Goal: Contribute content: Add original content to the website for others to see

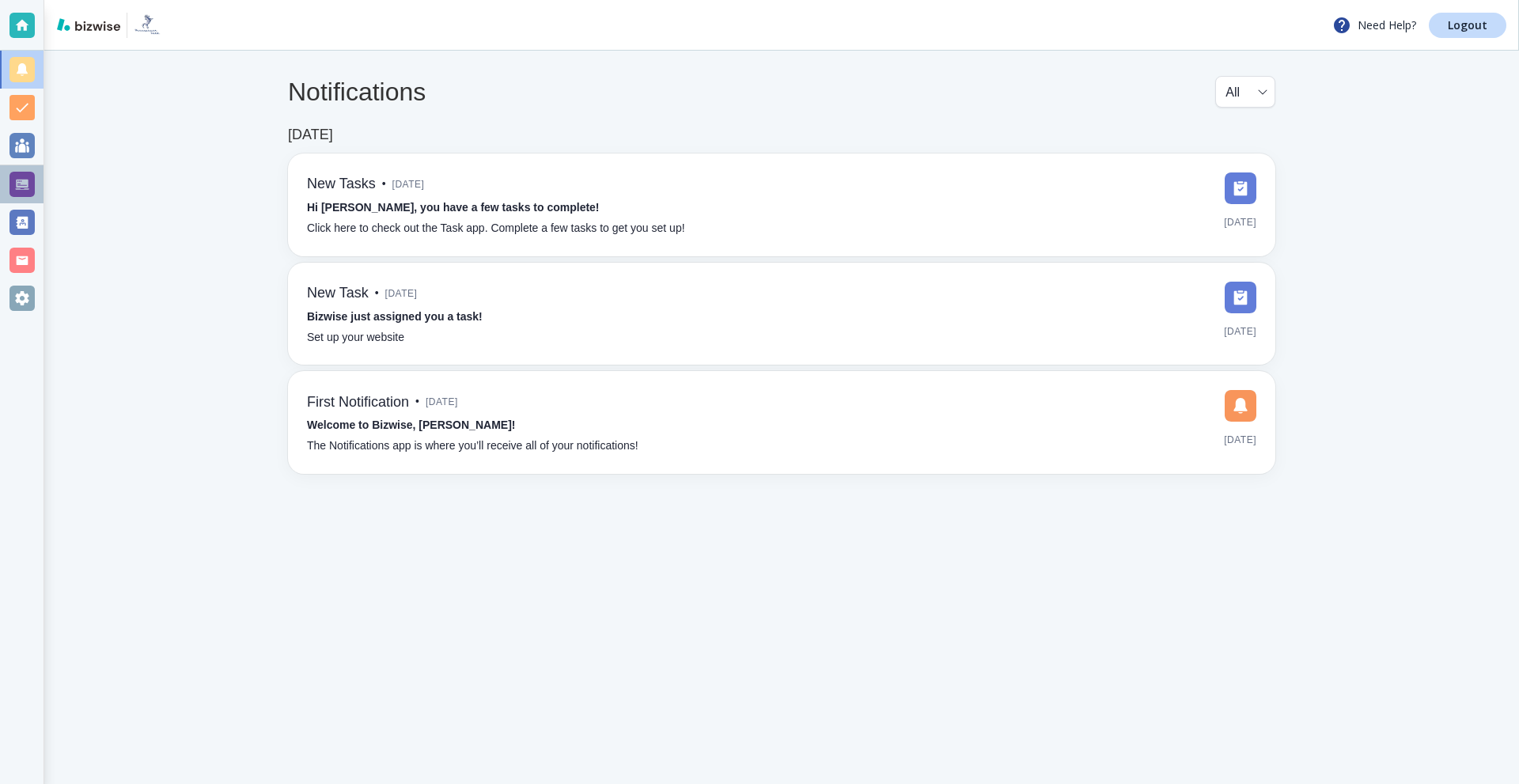
click at [34, 179] on div at bounding box center [22, 185] width 25 height 25
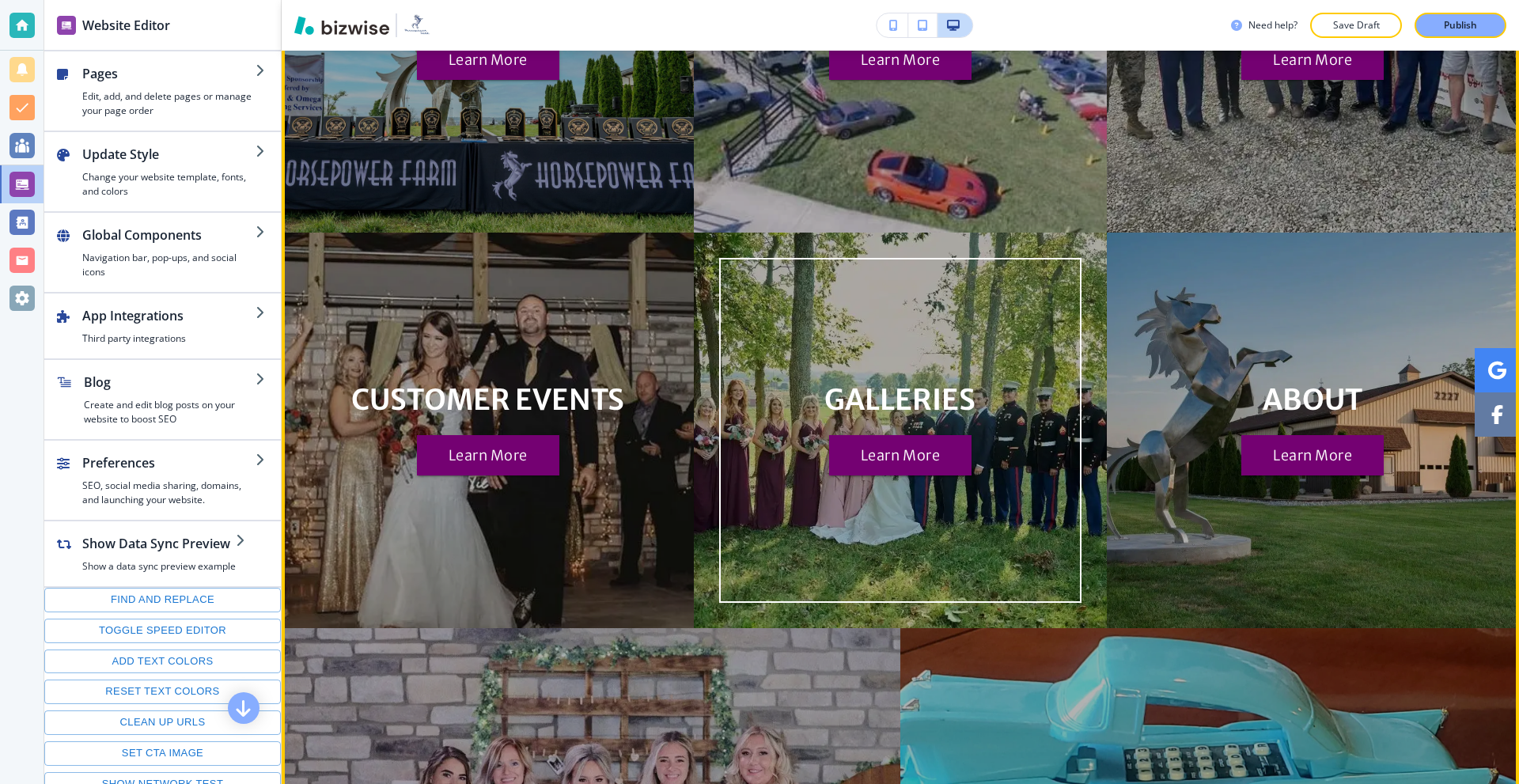
scroll to position [1187, 0]
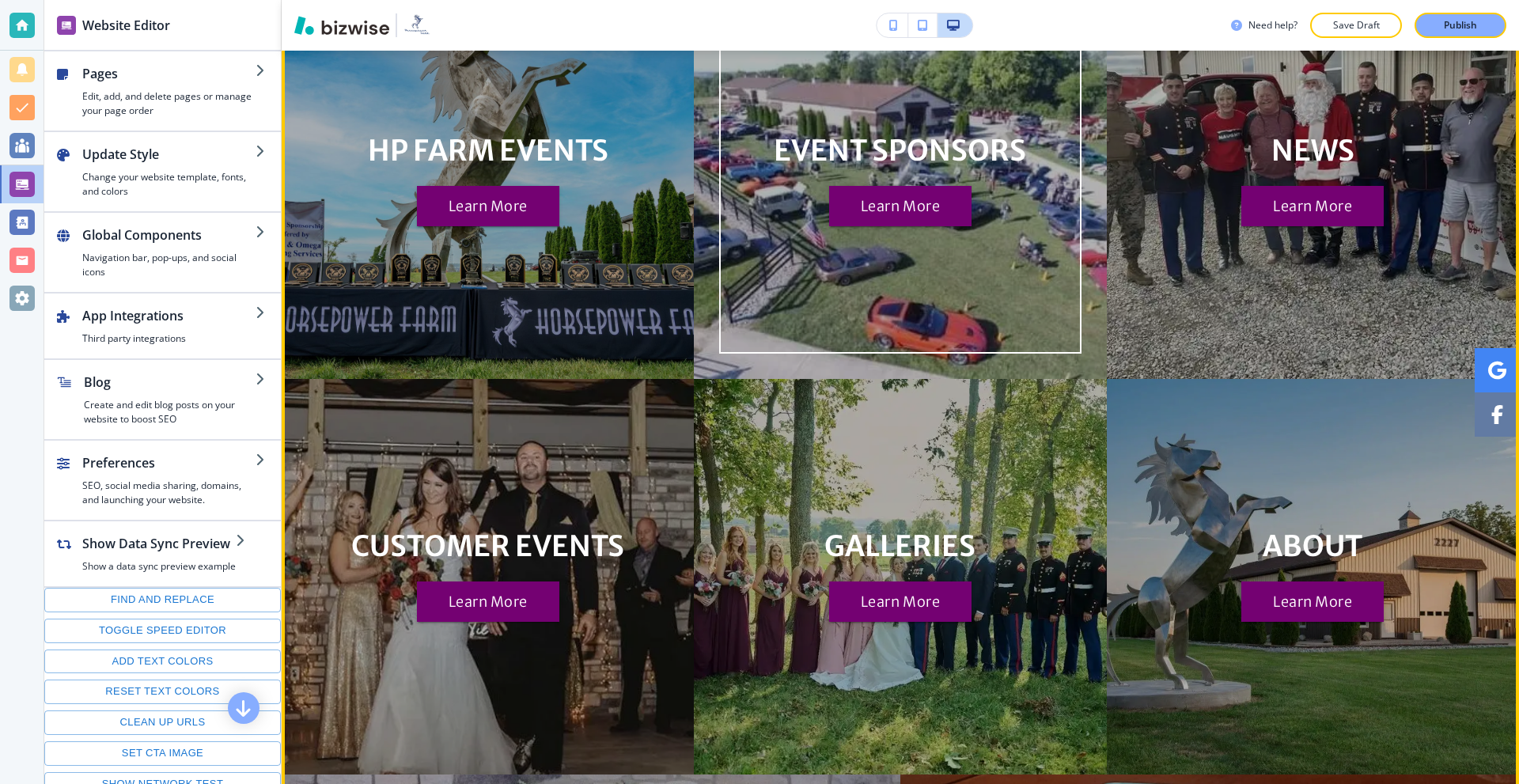
click at [795, 220] on div "EVENT SPONSORS Learn More" at bounding box center [900, 181] width 303 height 142
click at [861, 202] on button "Learn More" at bounding box center [900, 207] width 143 height 41
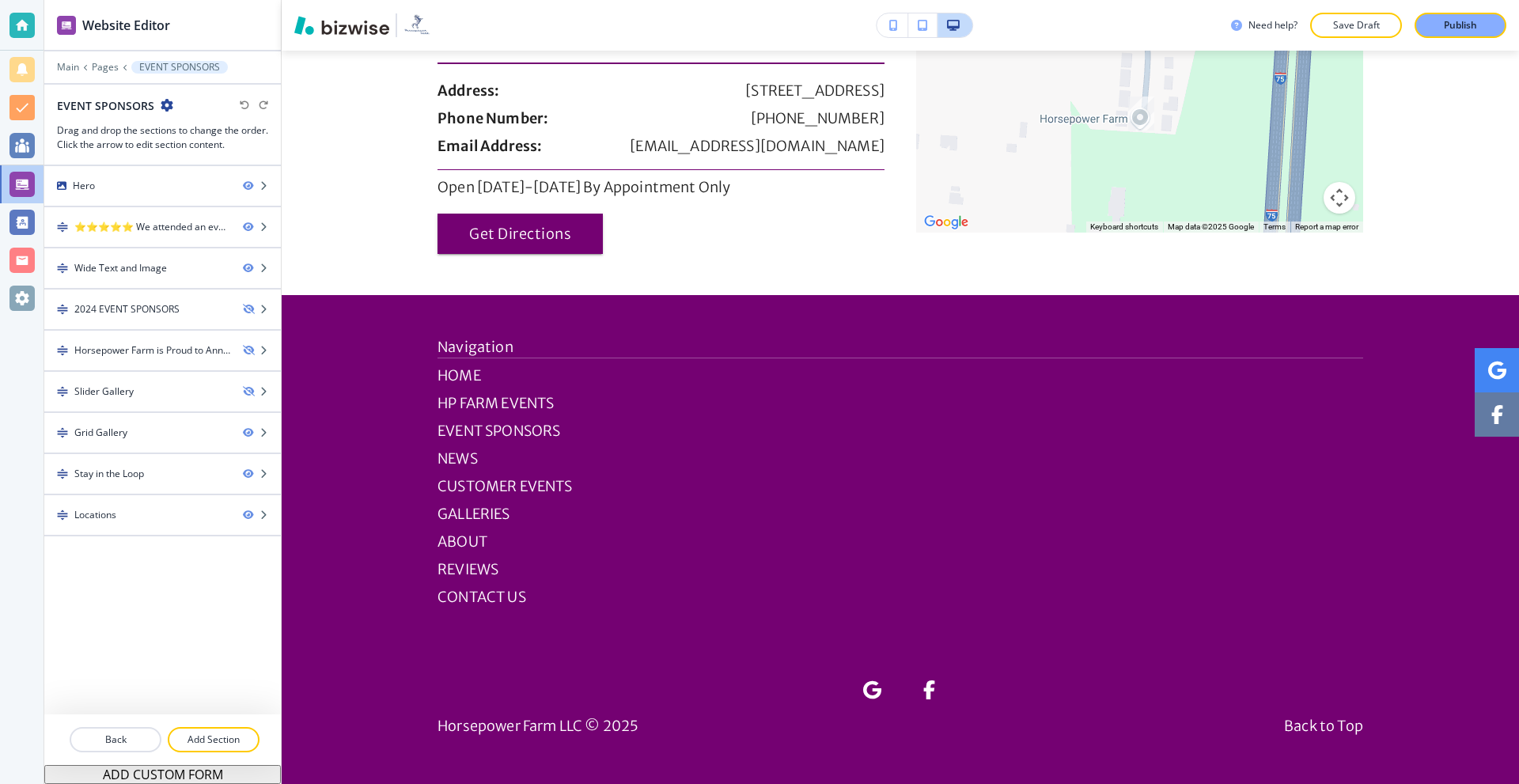
scroll to position [2057, 0]
click at [217, 733] on p "Add Section" at bounding box center [213, 739] width 88 height 14
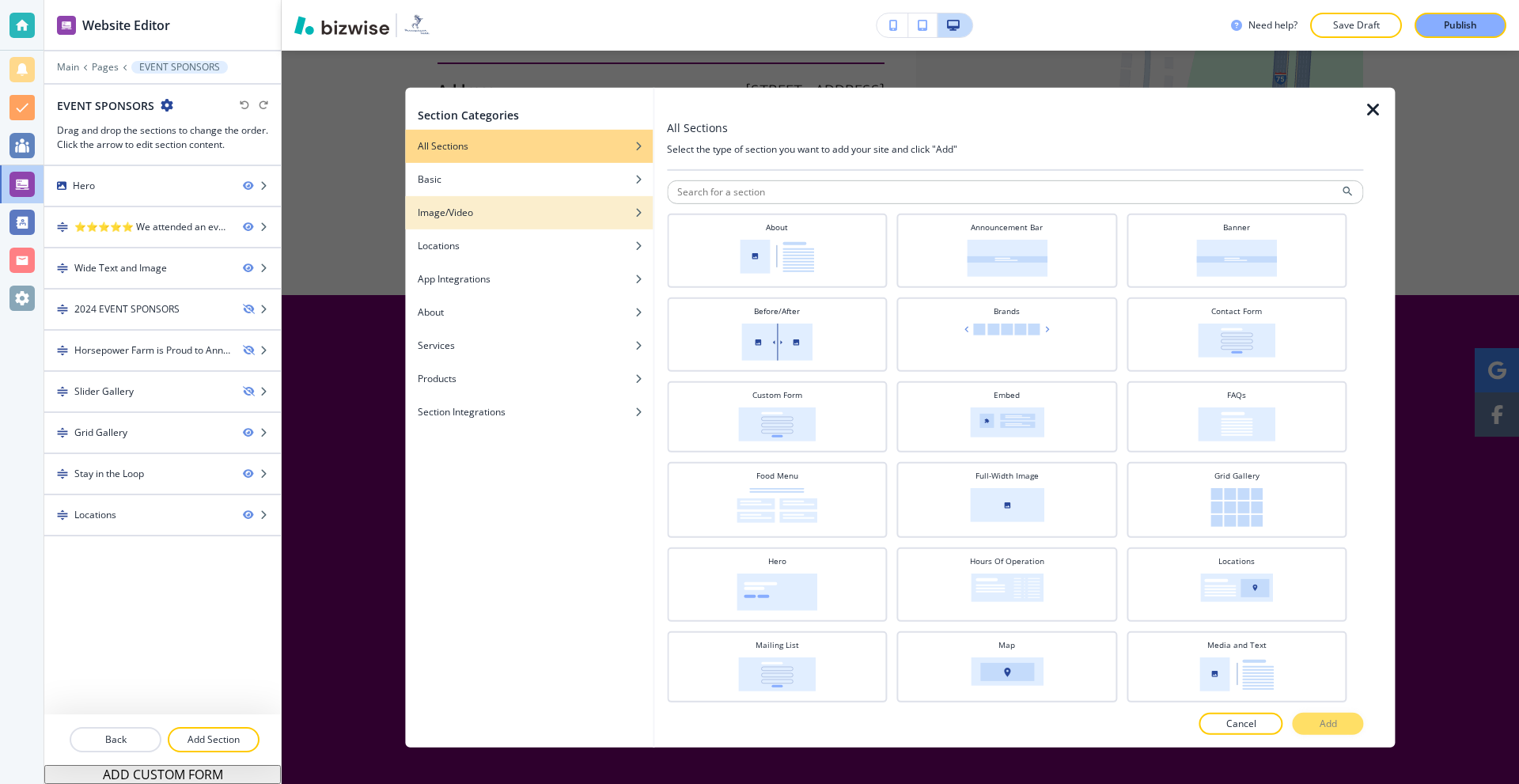
click at [537, 216] on div "Image/Video" at bounding box center [529, 212] width 248 height 14
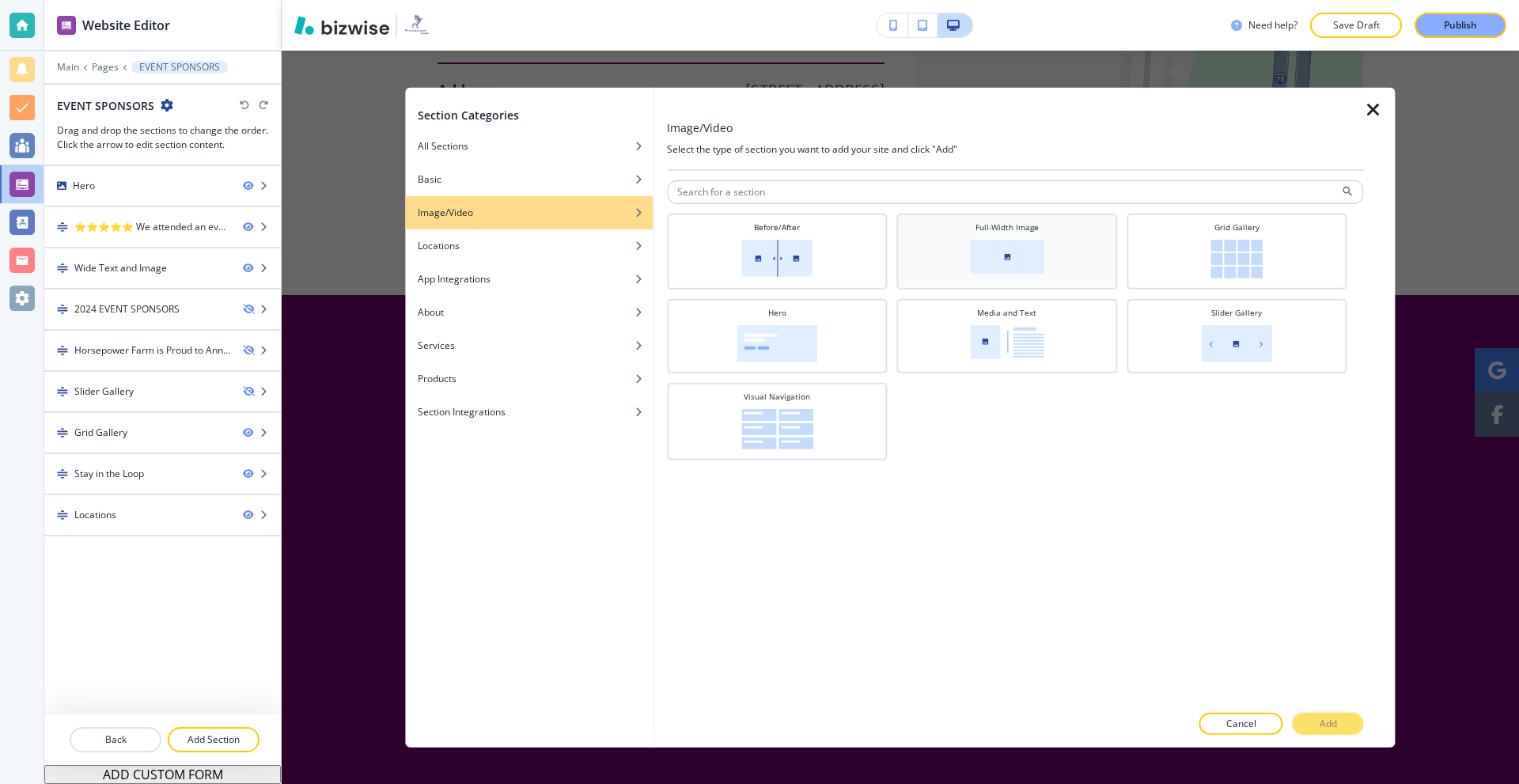
click at [1025, 256] on img at bounding box center [1006, 255] width 74 height 34
click at [1313, 723] on button "Add" at bounding box center [1328, 724] width 71 height 22
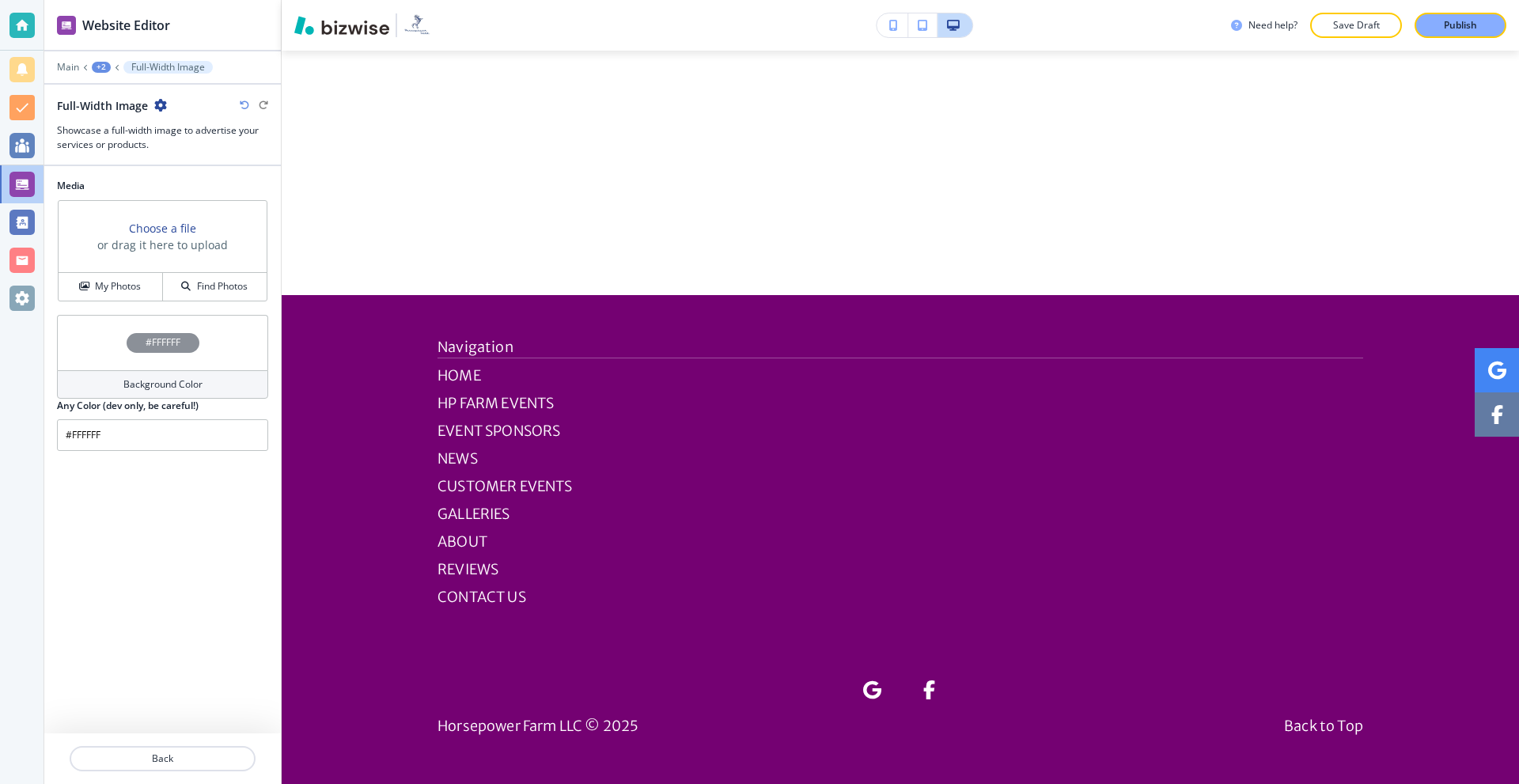
scroll to position [3021, 0]
click at [143, 289] on div "My Photos" at bounding box center [111, 287] width 103 height 14
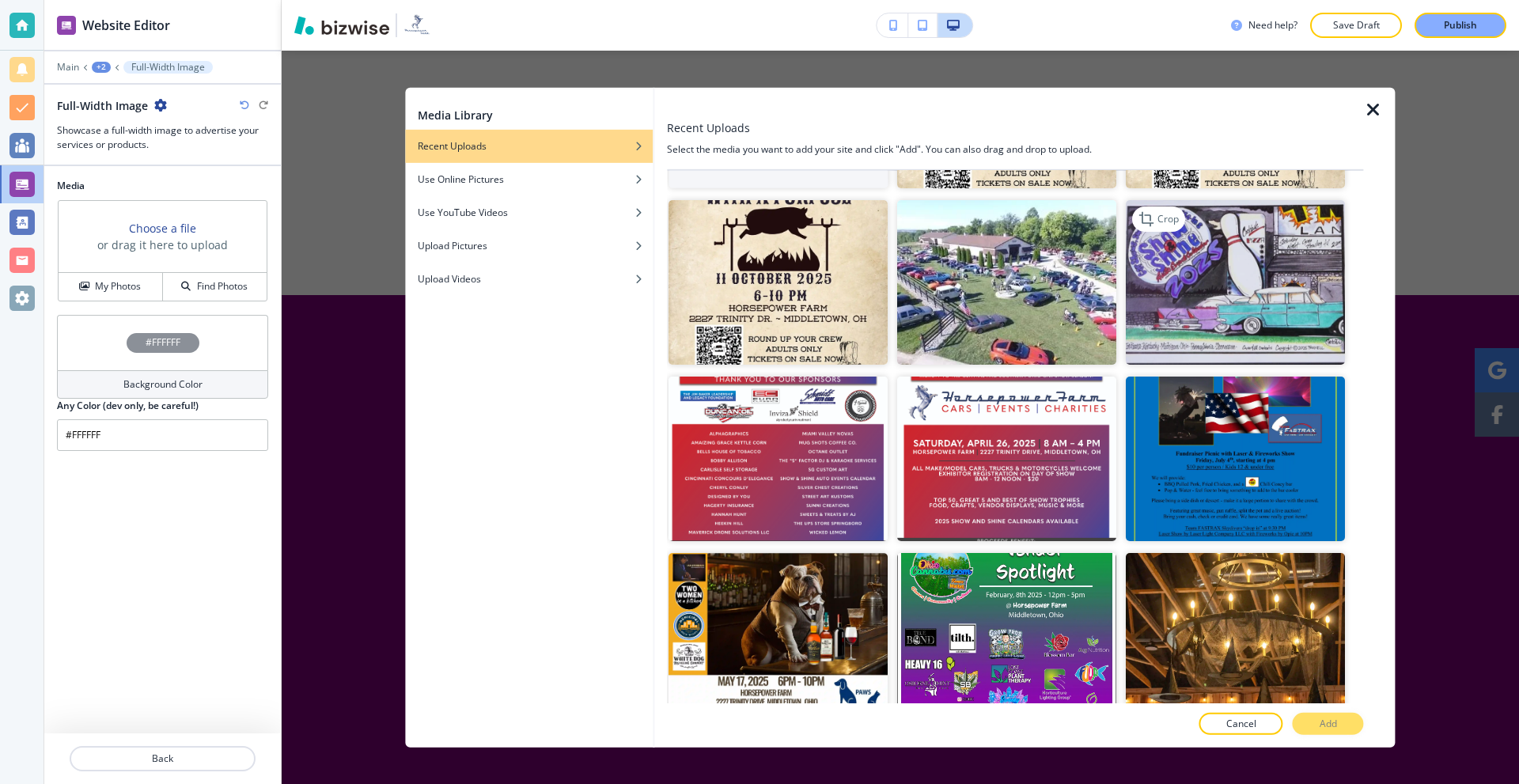
scroll to position [158, 0]
click at [1373, 111] on icon "button" at bounding box center [1373, 109] width 19 height 19
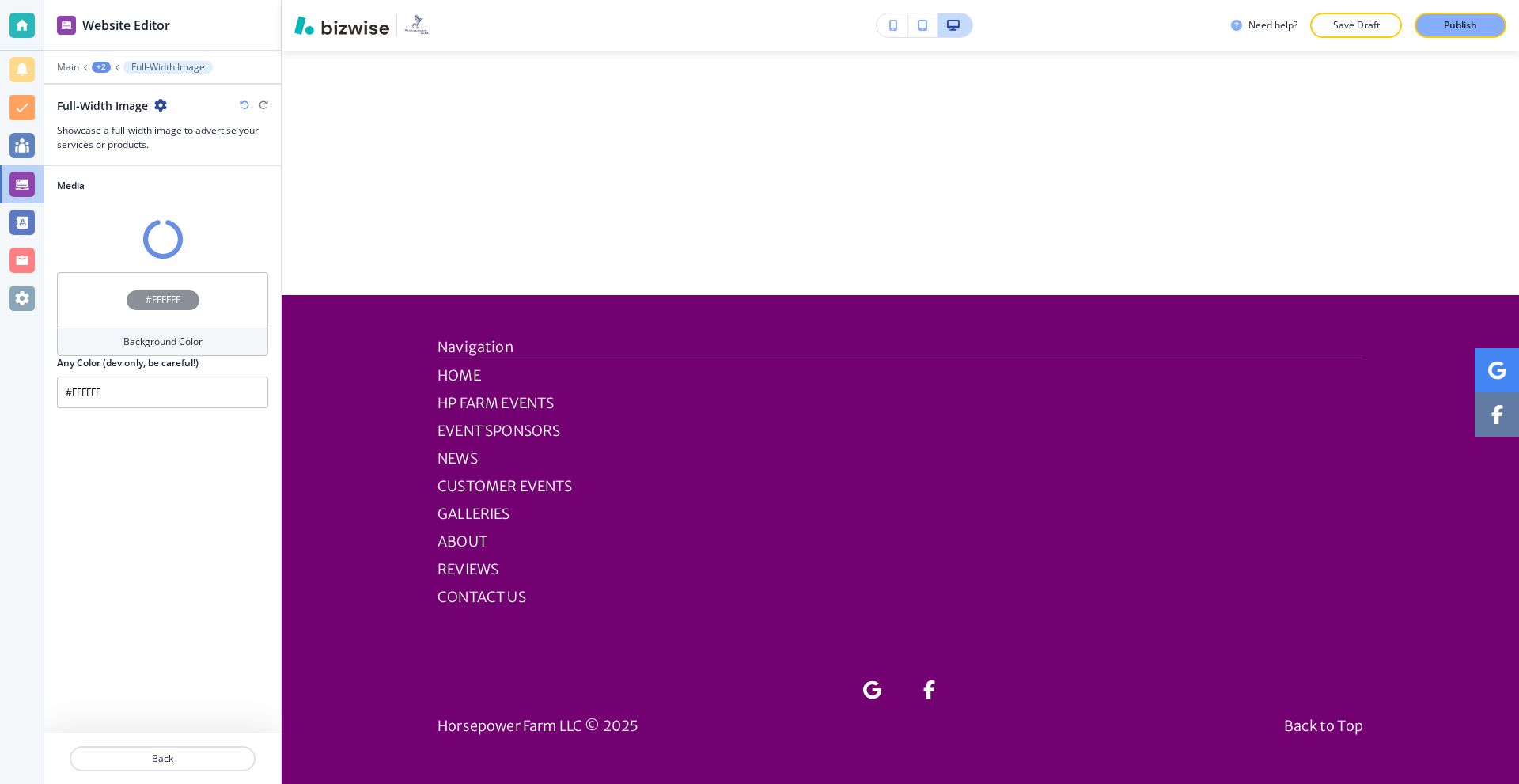
scroll to position [2230, 0]
click at [96, 67] on div "+2" at bounding box center [101, 68] width 19 height 11
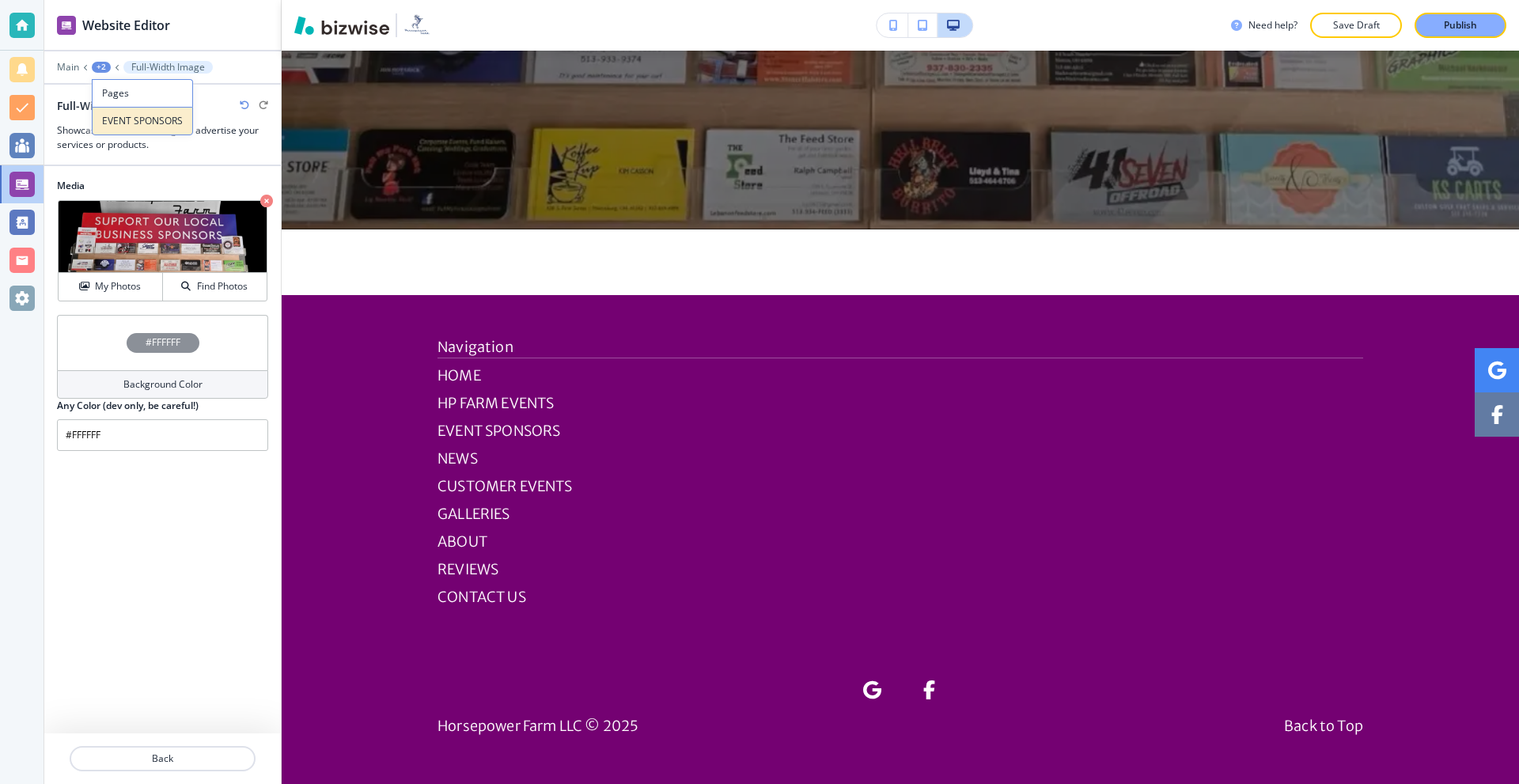
click at [124, 111] on button "EVENT SPONSORS" at bounding box center [142, 121] width 101 height 29
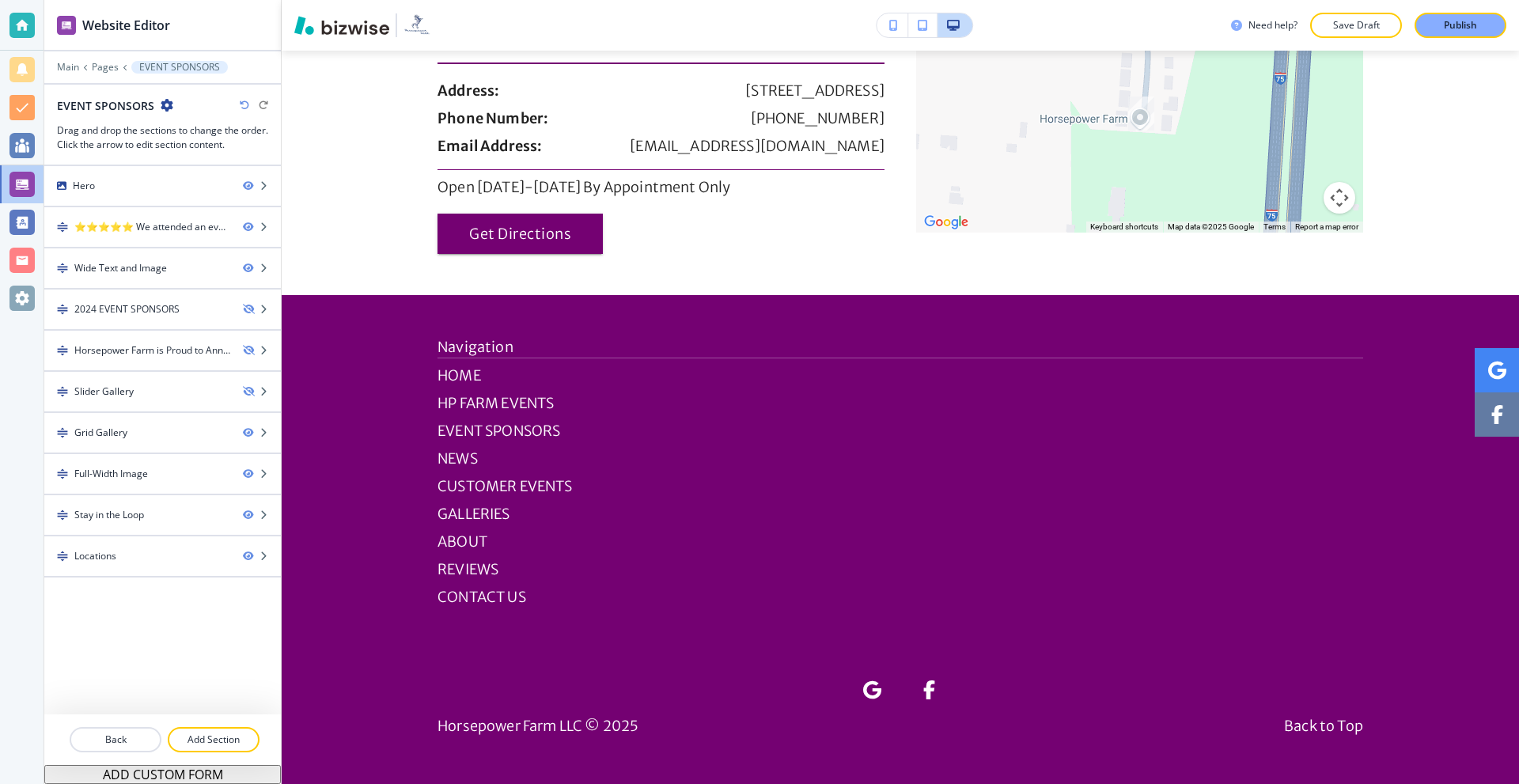
scroll to position [2253, 0]
click at [151, 470] on div "Full-Width Image" at bounding box center [138, 474] width 186 height 14
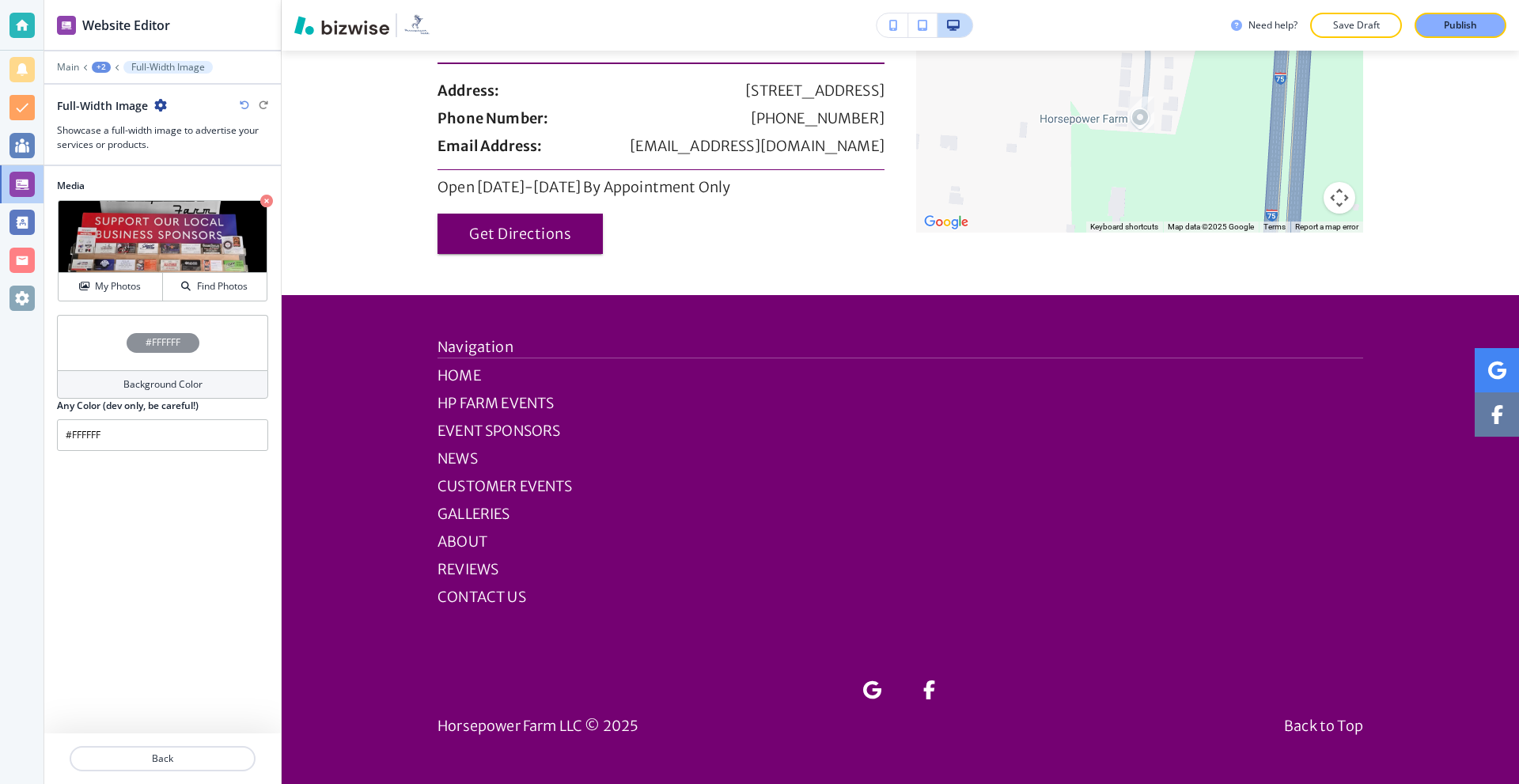
scroll to position [2411, 0]
click at [263, 199] on icon "button" at bounding box center [267, 201] width 13 height 13
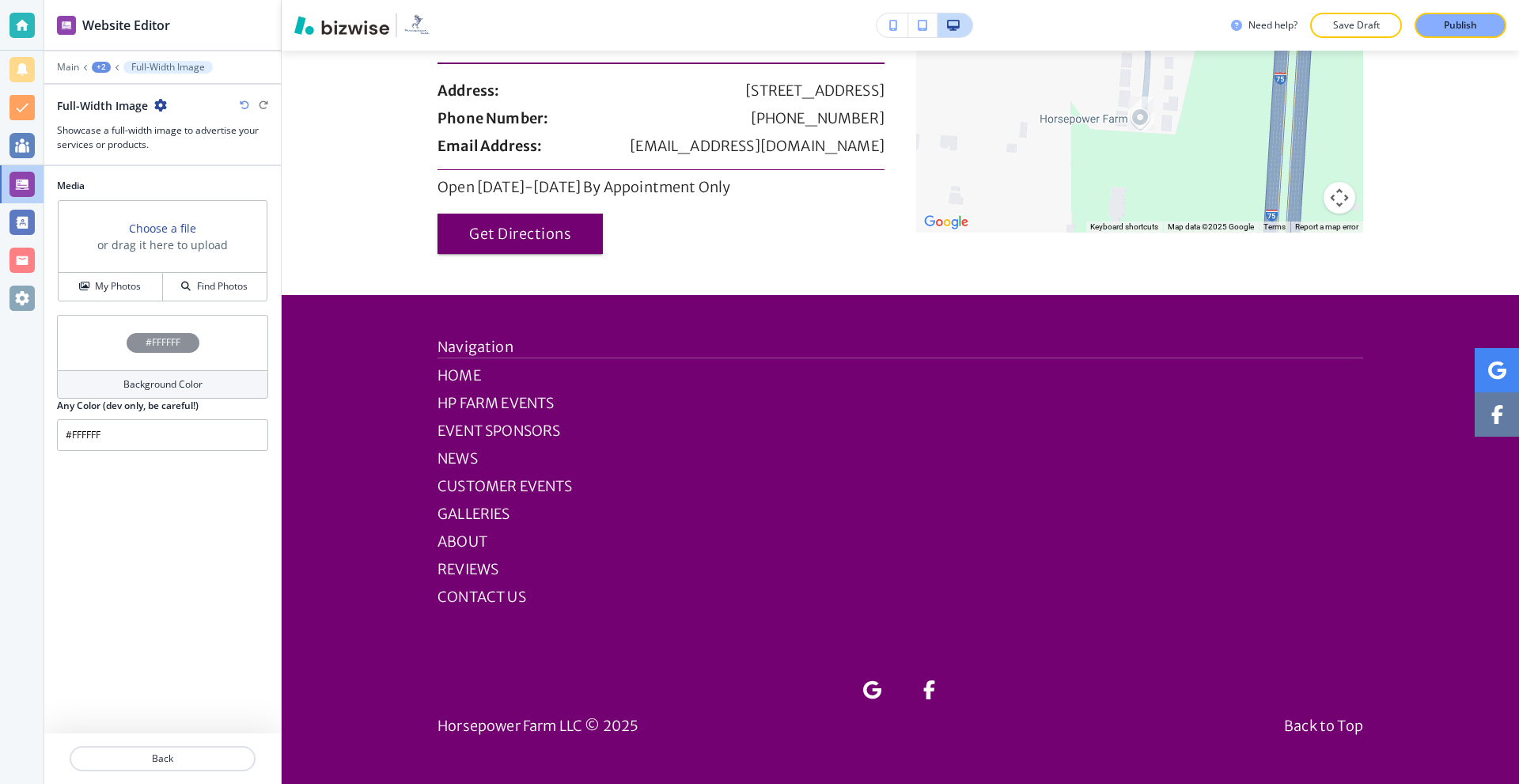
scroll to position [2253, 0]
click at [159, 99] on icon "button" at bounding box center [161, 105] width 13 height 13
click at [201, 188] on p "Delete Section" at bounding box center [204, 189] width 80 height 14
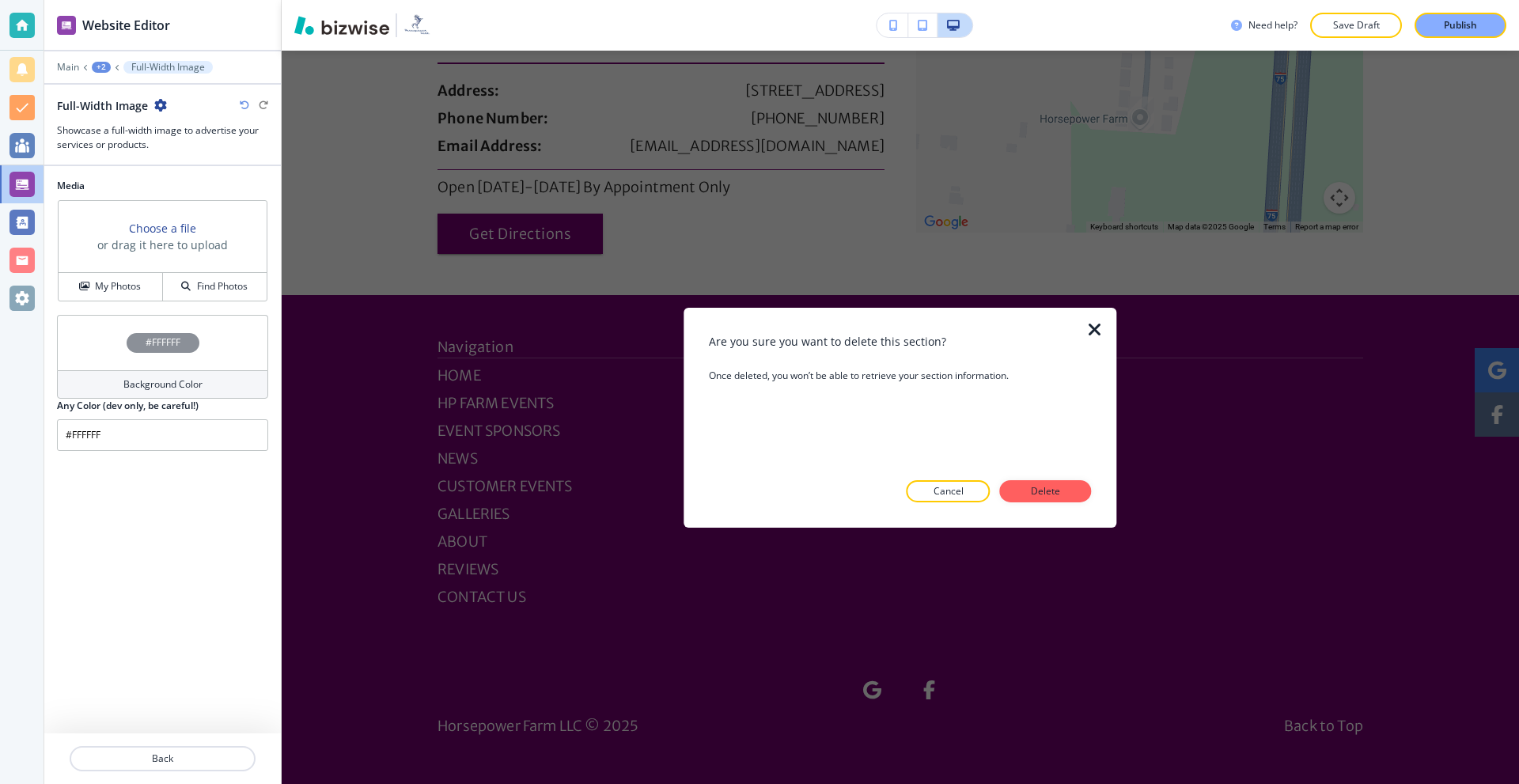
click at [1032, 490] on p "Delete" at bounding box center [1046, 491] width 38 height 14
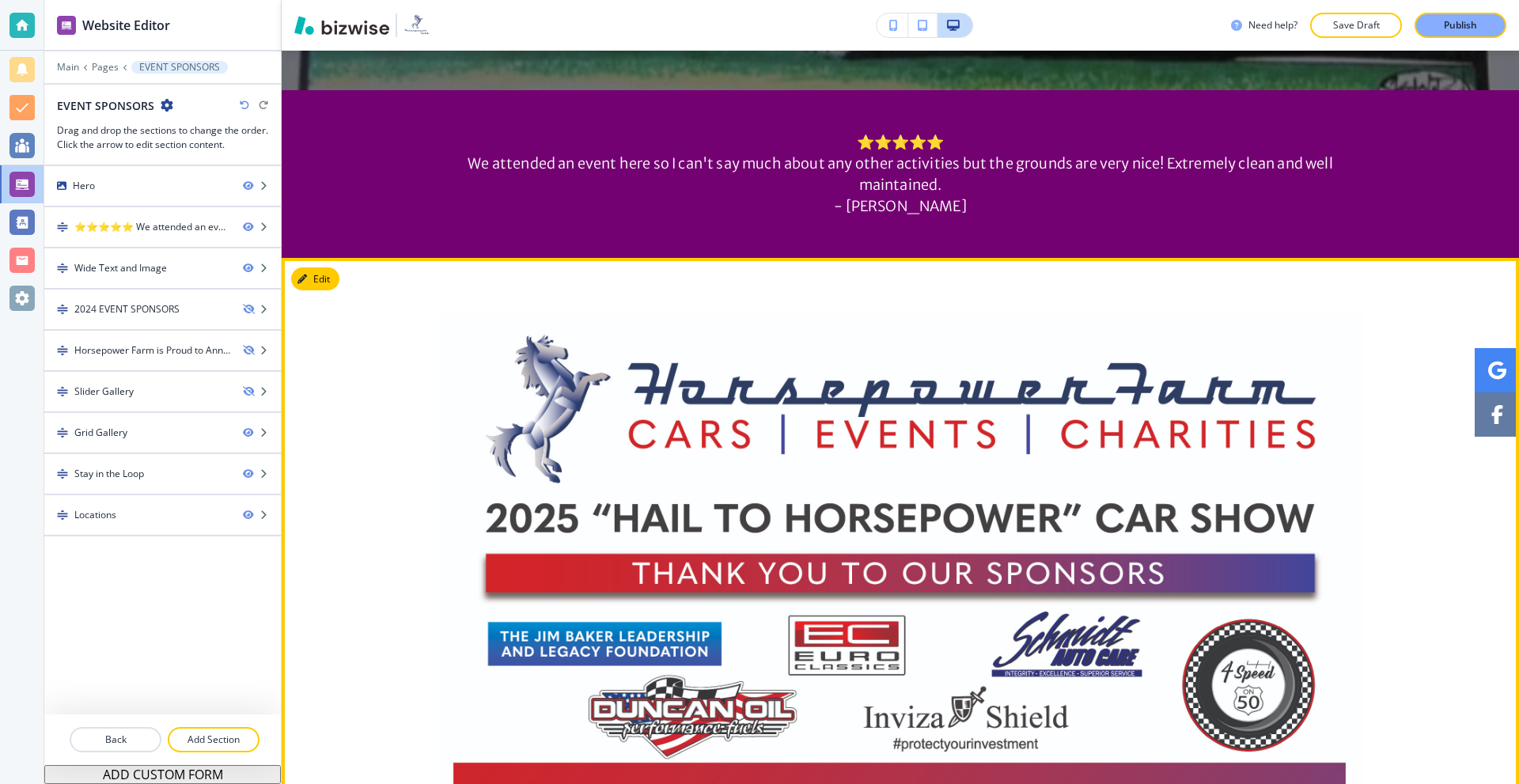
click at [330, 279] on button "Edit" at bounding box center [315, 279] width 49 height 24
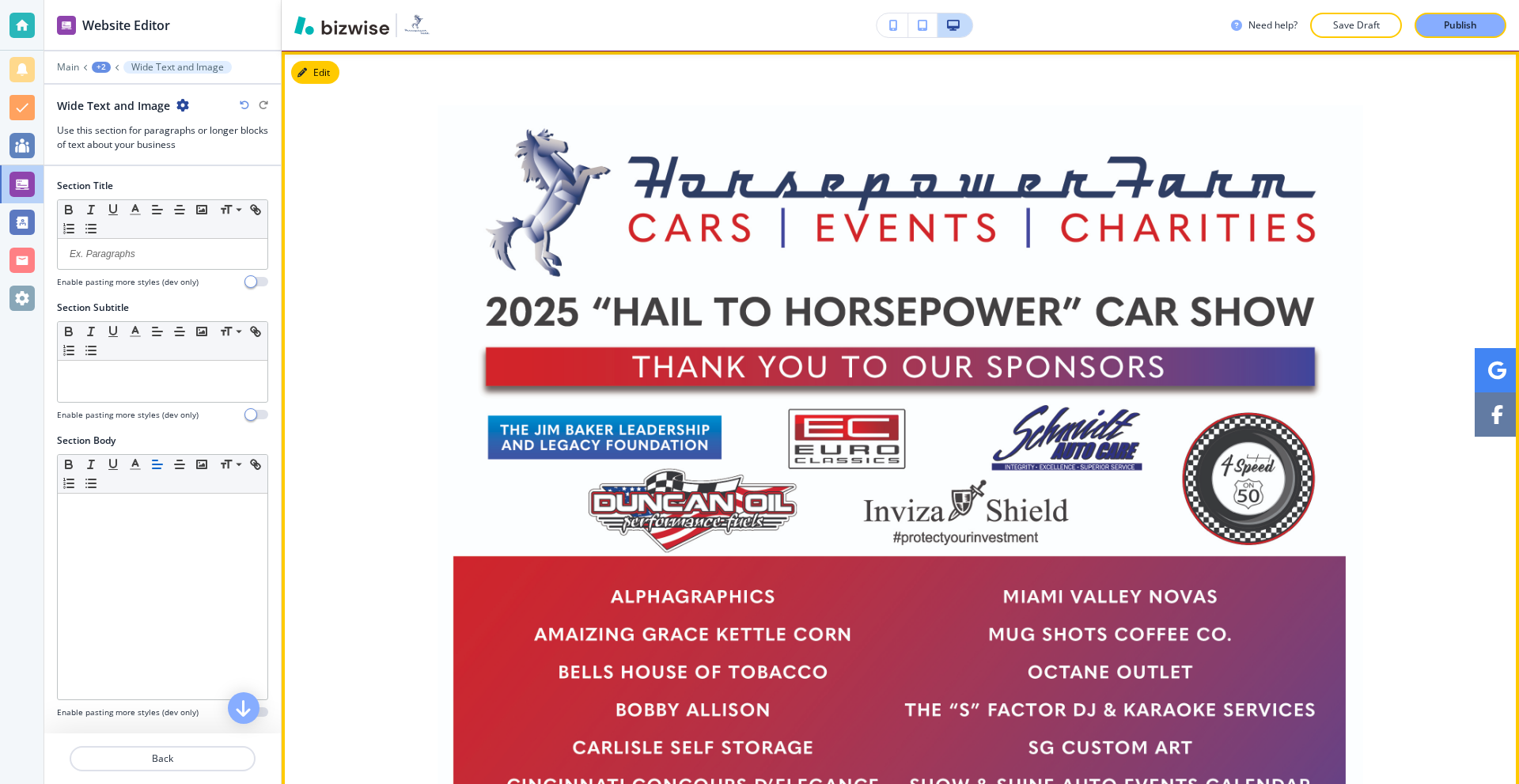
scroll to position [878, 0]
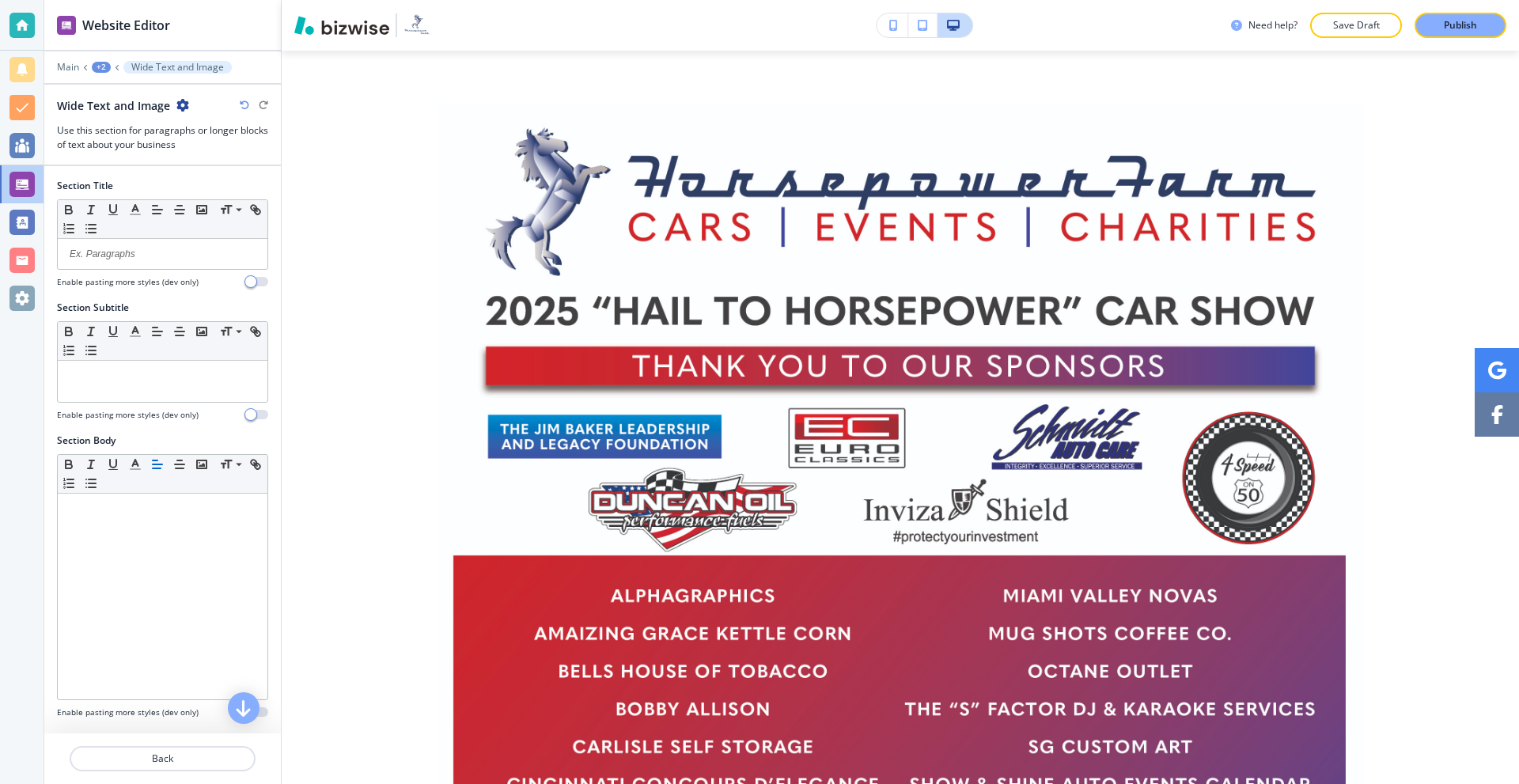
click at [96, 71] on div "+2" at bounding box center [101, 68] width 19 height 11
click at [127, 126] on p "EVENT SPONSORS" at bounding box center [142, 121] width 80 height 14
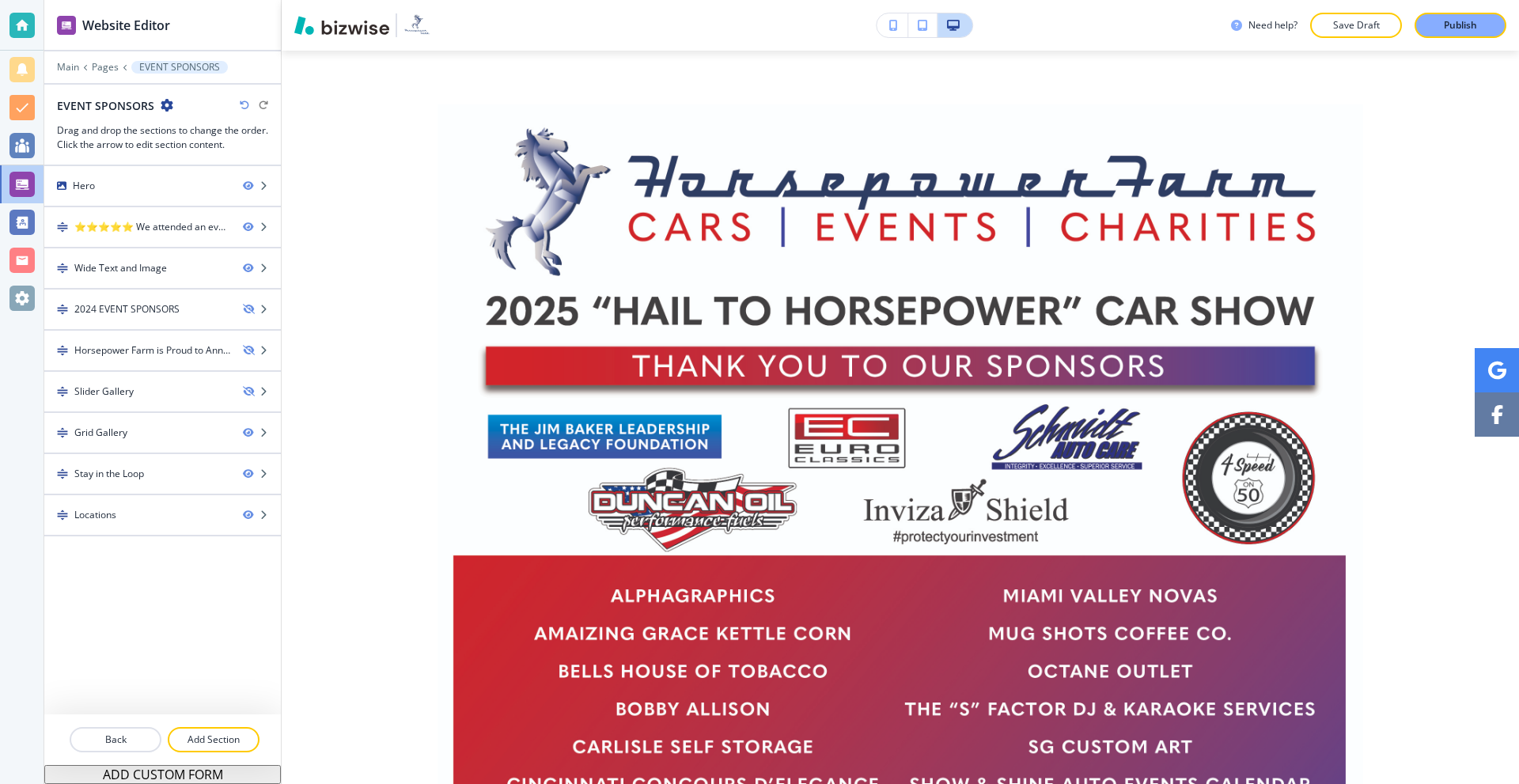
click at [168, 110] on icon "button" at bounding box center [167, 105] width 13 height 13
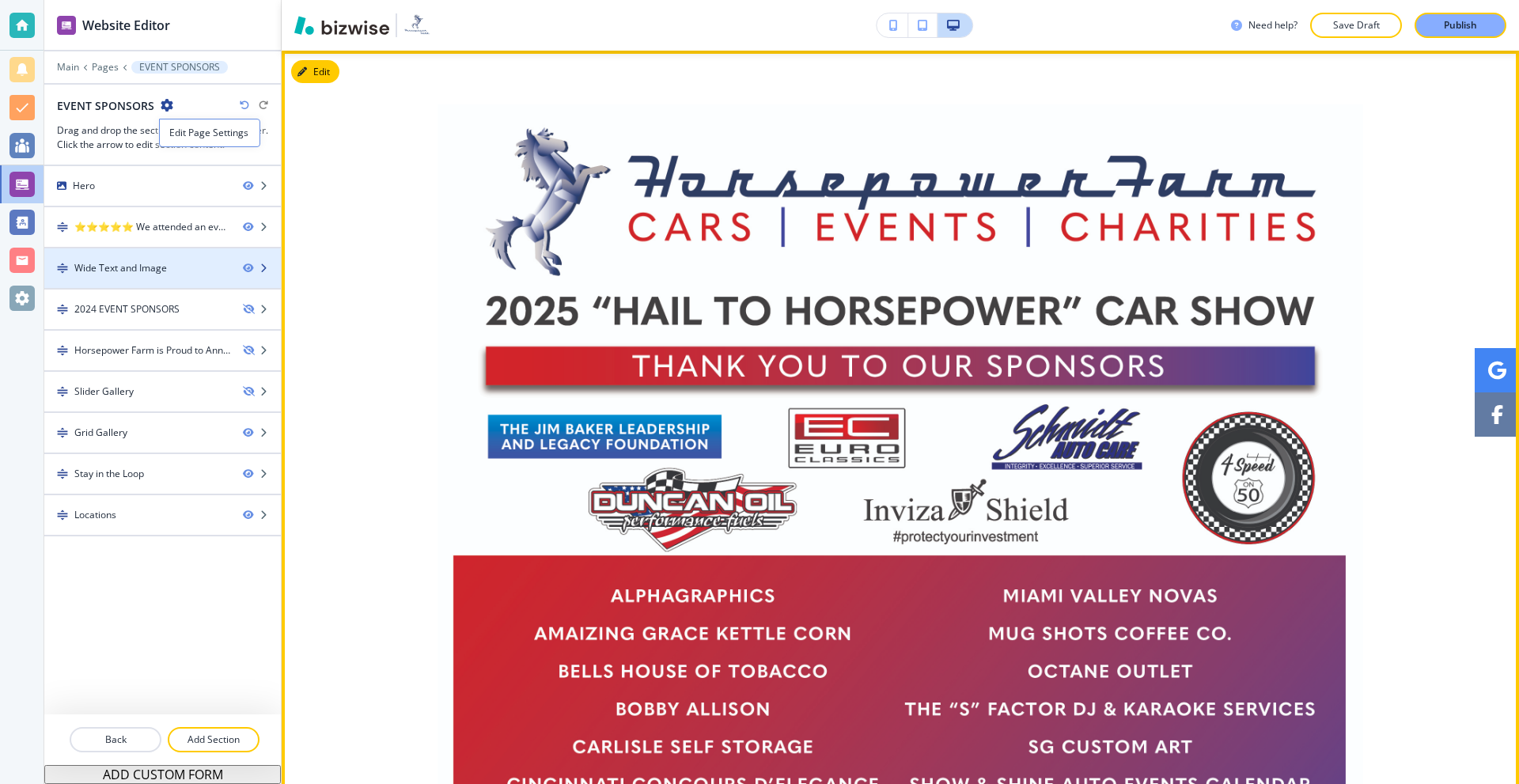
click at [126, 268] on div "Wide Text and Image" at bounding box center [120, 268] width 92 height 14
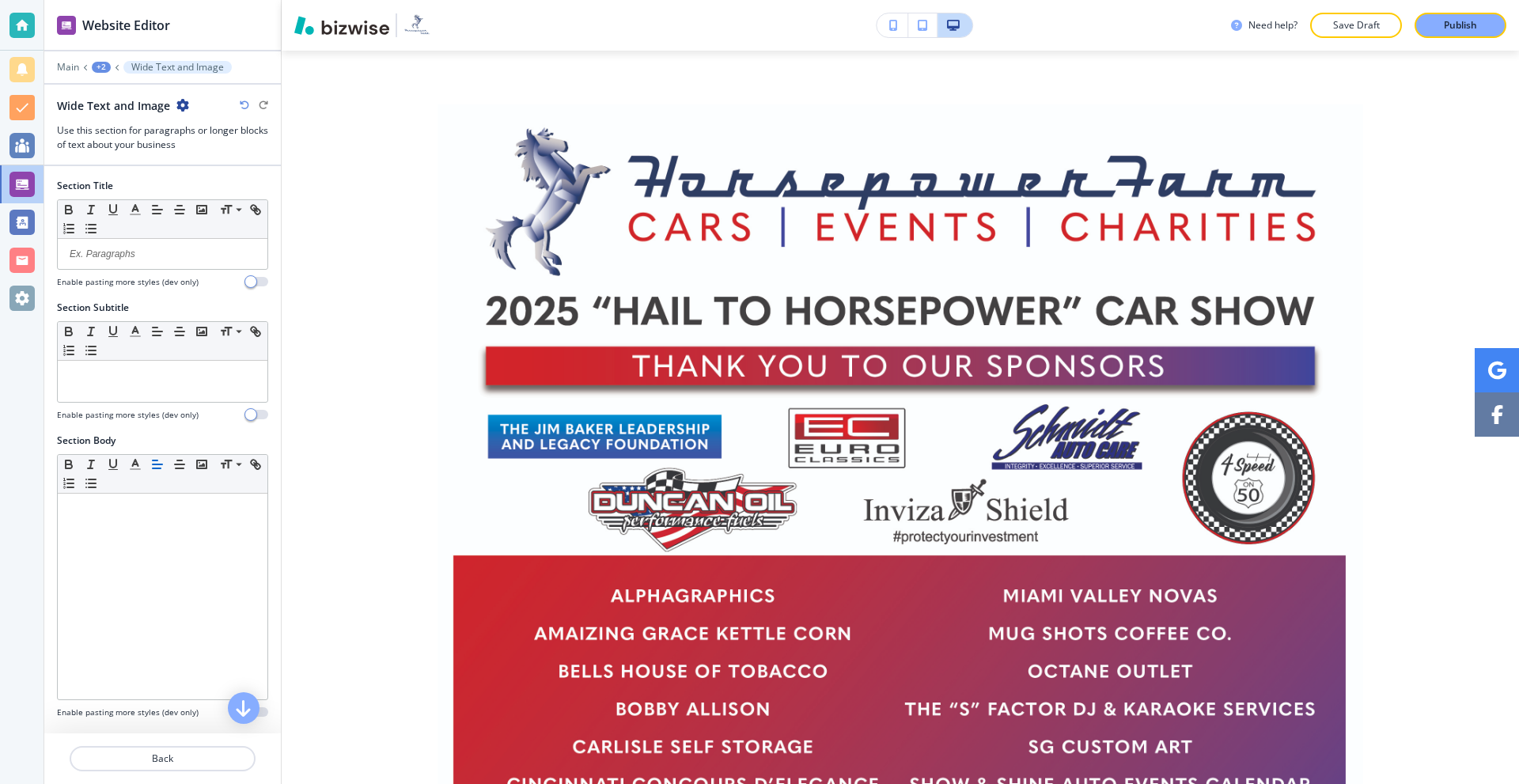
click at [184, 102] on icon "button" at bounding box center [183, 105] width 13 height 13
click at [219, 162] on p "Duplicate Section" at bounding box center [225, 161] width 80 height 14
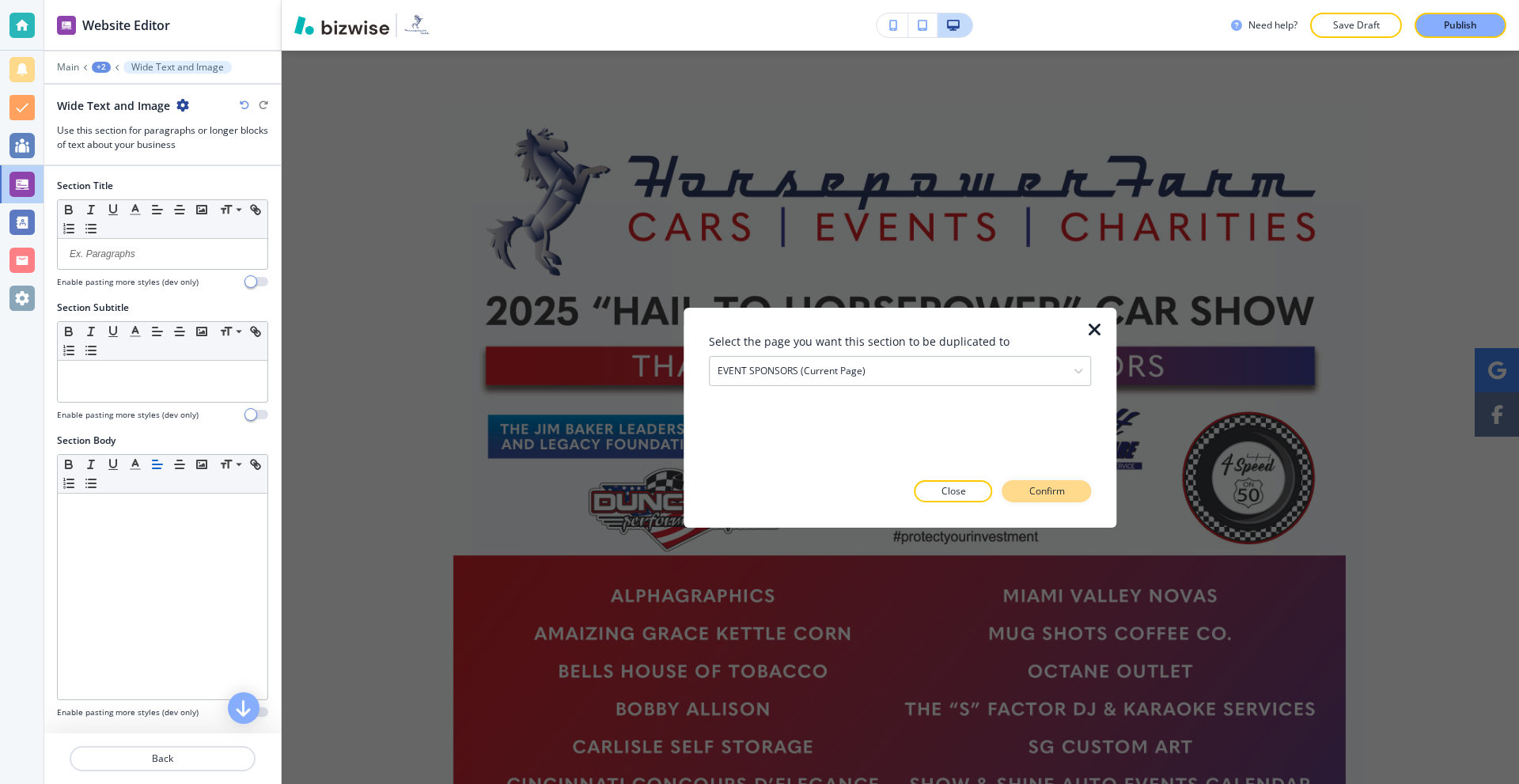
click at [1029, 490] on p "Confirm" at bounding box center [1047, 491] width 36 height 14
click at [1049, 490] on p "Take me there" at bounding box center [1033, 491] width 64 height 14
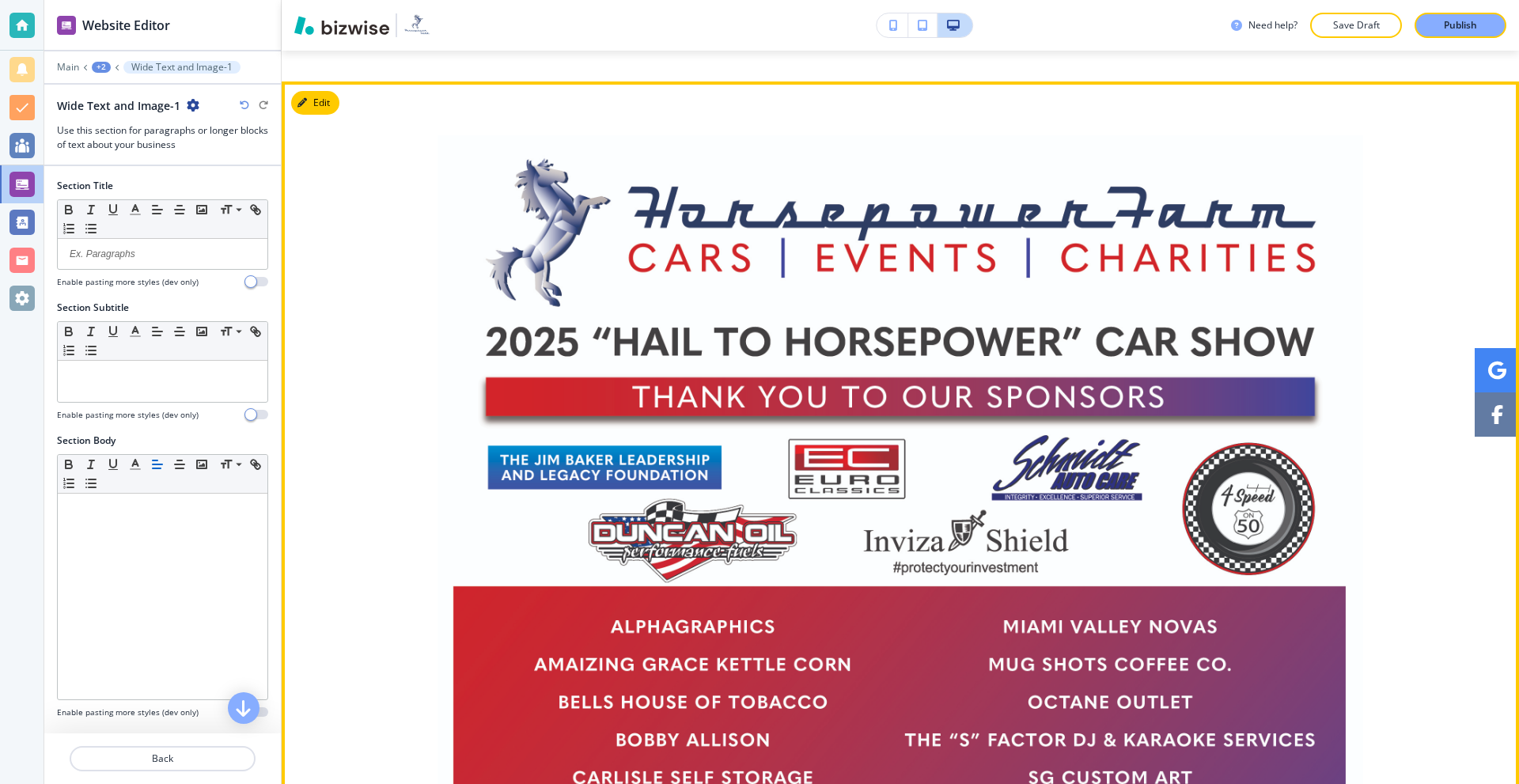
scroll to position [2012, 0]
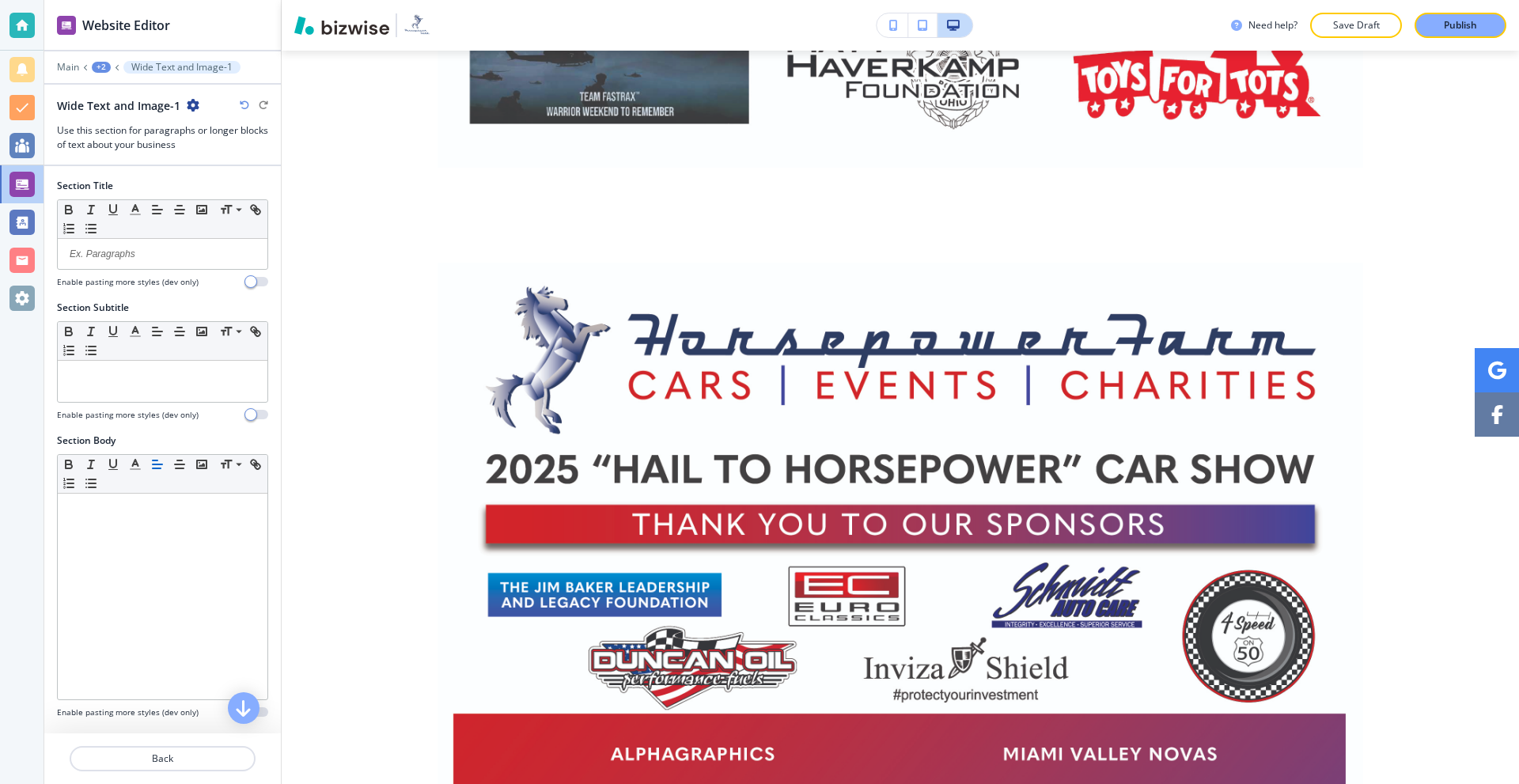
click at [104, 78] on div at bounding box center [162, 78] width 236 height 10
click at [103, 69] on div "+2" at bounding box center [101, 68] width 19 height 11
click at [122, 127] on p "EVENT SPONSORS" at bounding box center [142, 121] width 80 height 14
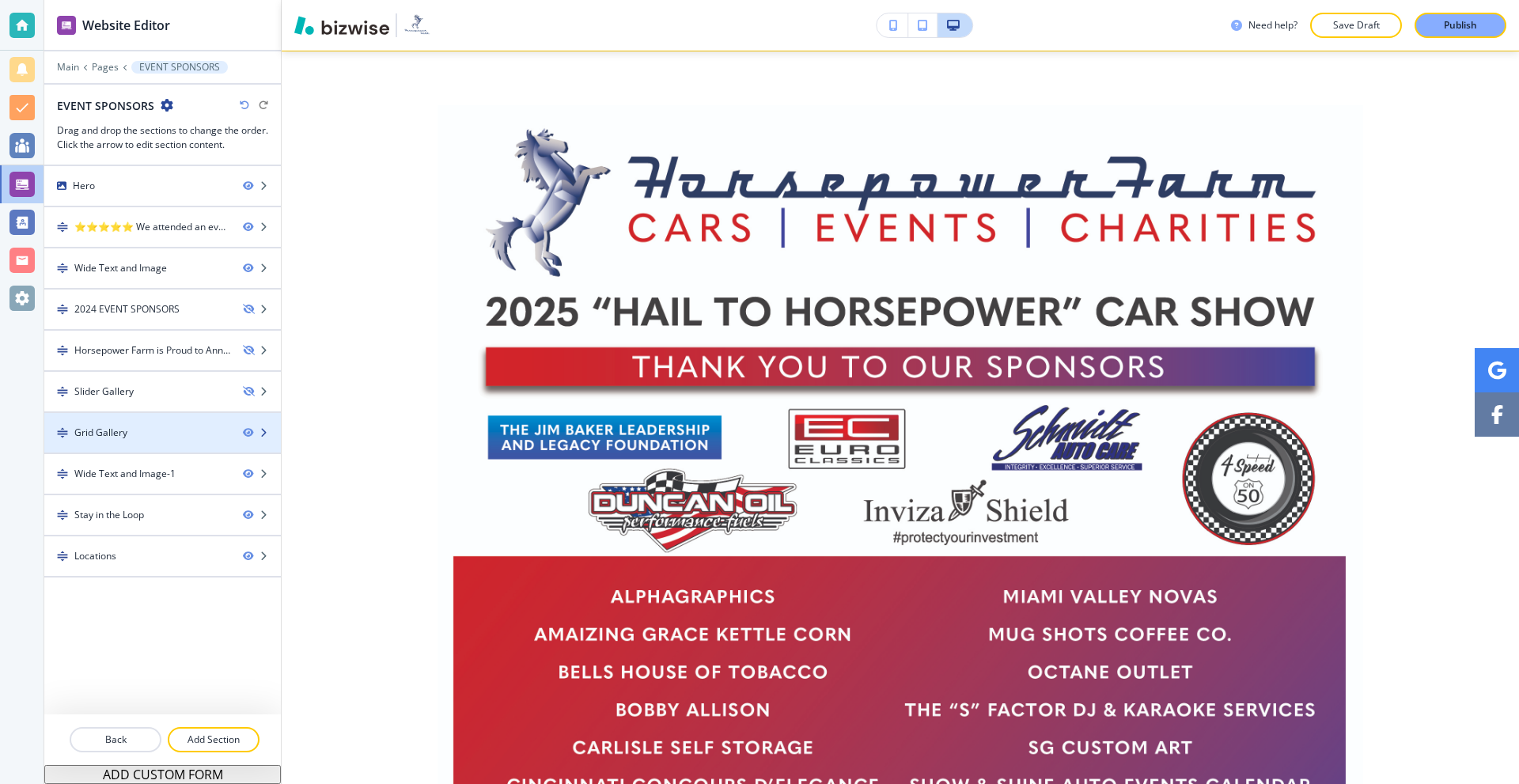
scroll to position [2490, 0]
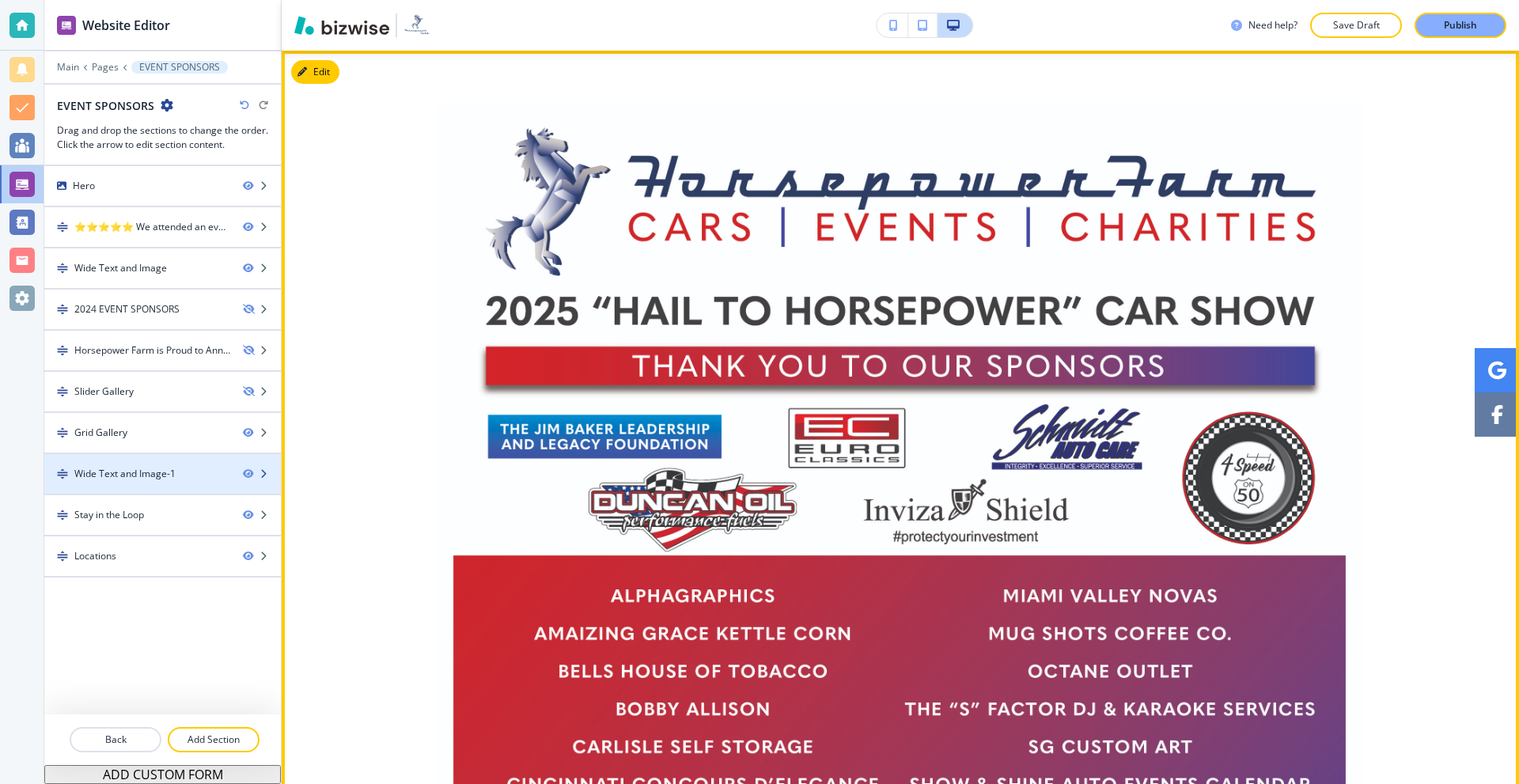
click at [179, 470] on div "Wide Text and Image-1" at bounding box center [138, 474] width 186 height 14
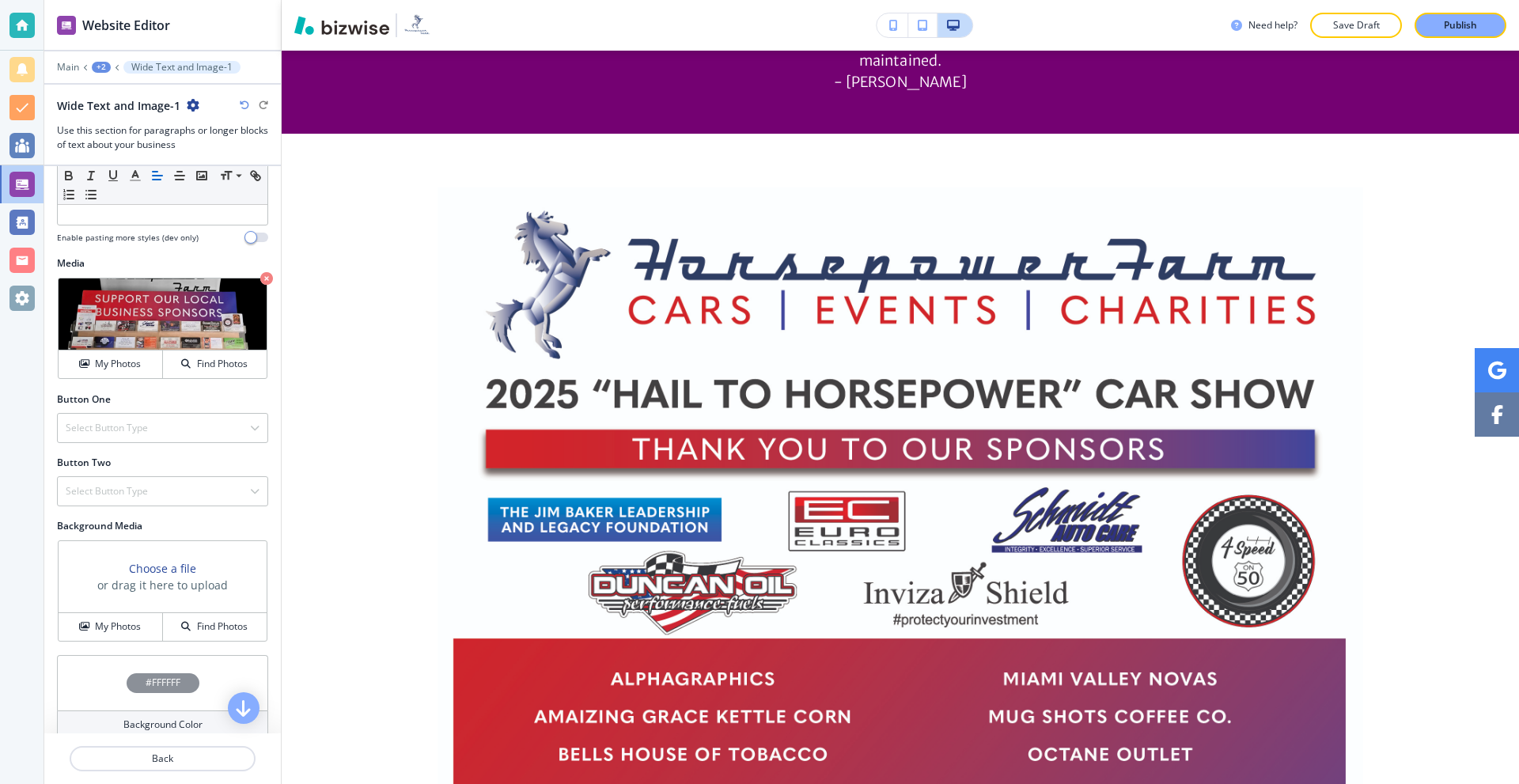
scroll to position [750, 0]
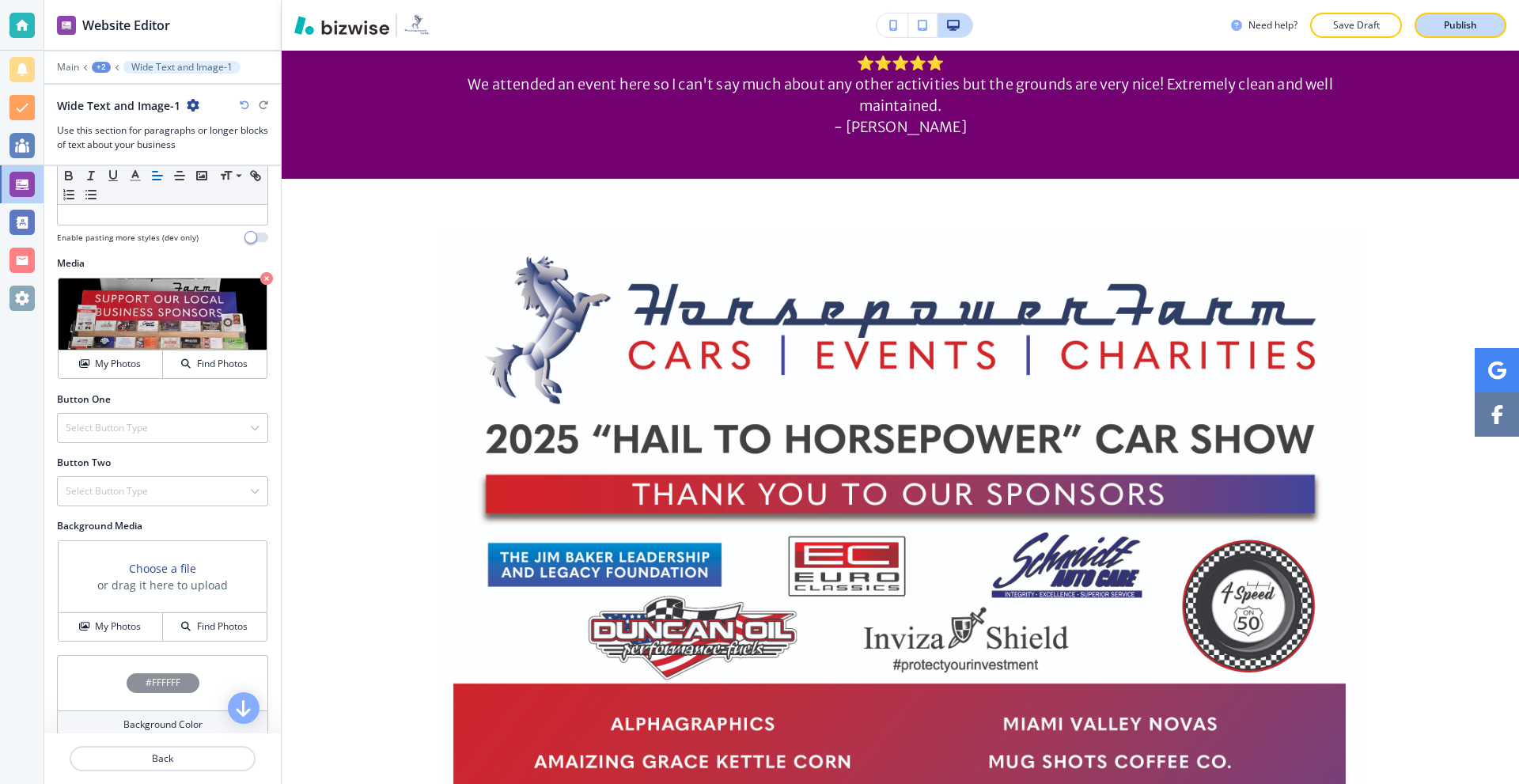
click at [1430, 20] on button "Publish" at bounding box center [1460, 25] width 92 height 25
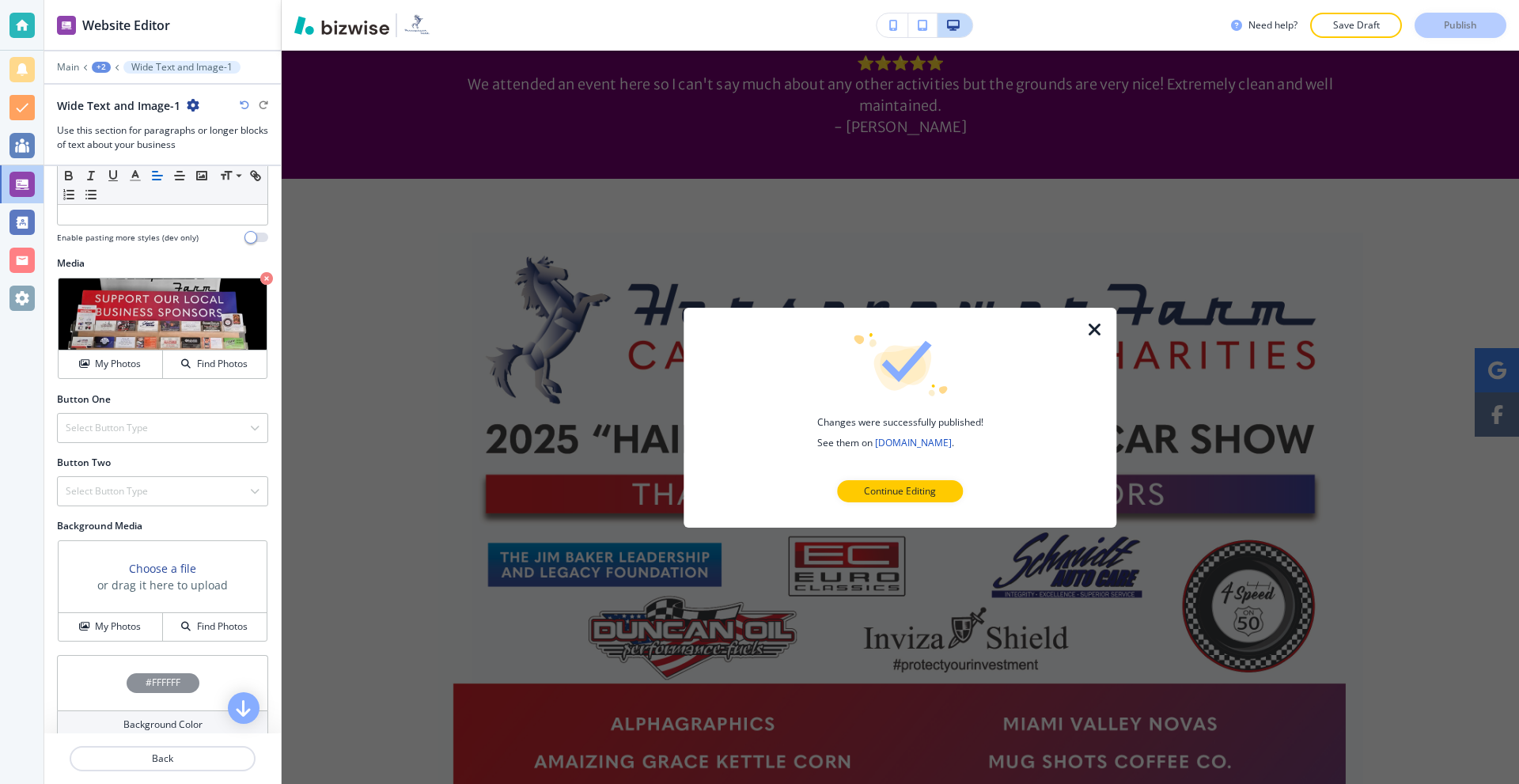
click at [1091, 327] on icon "button" at bounding box center [1095, 329] width 19 height 19
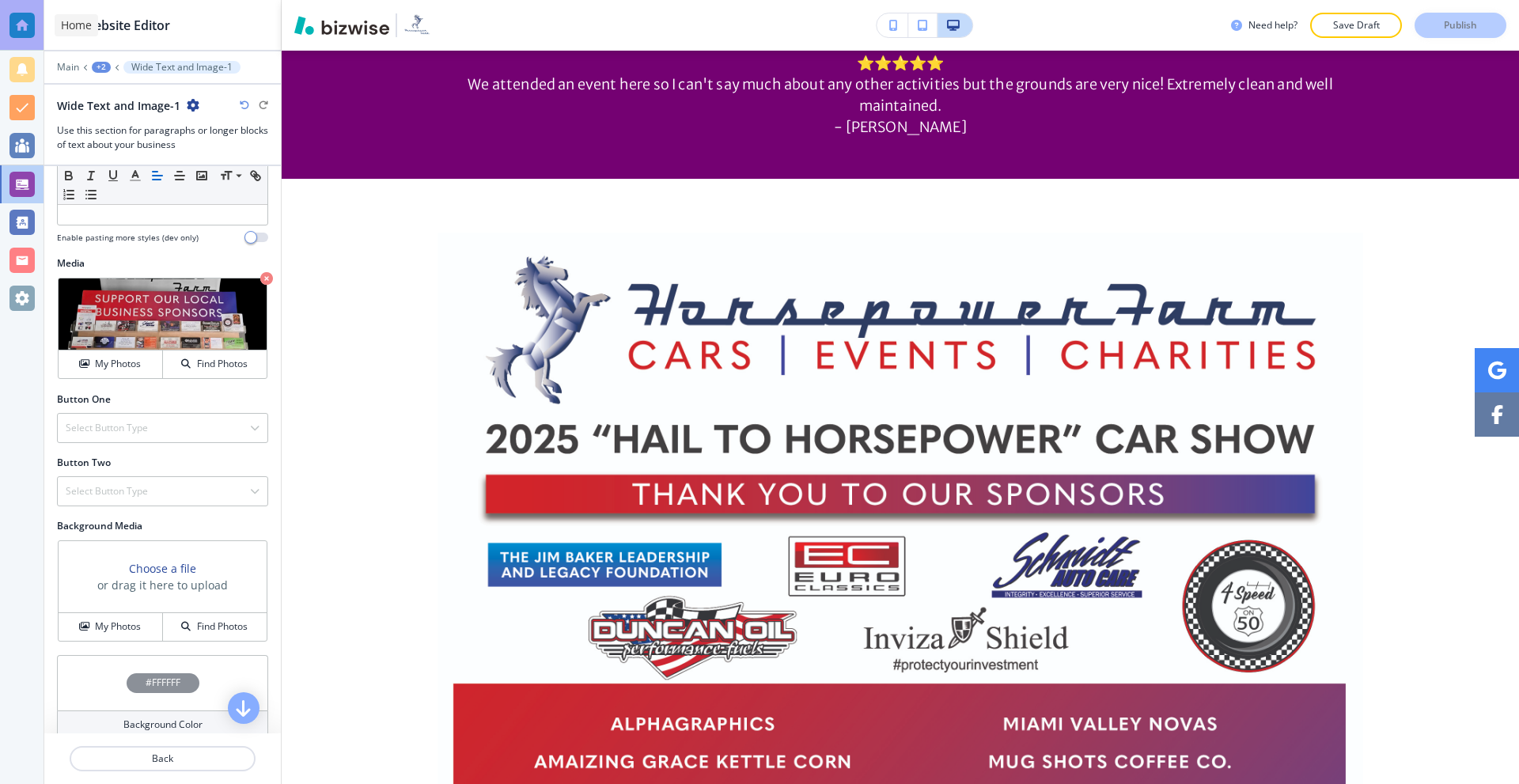
click at [14, 18] on div at bounding box center [22, 25] width 25 height 25
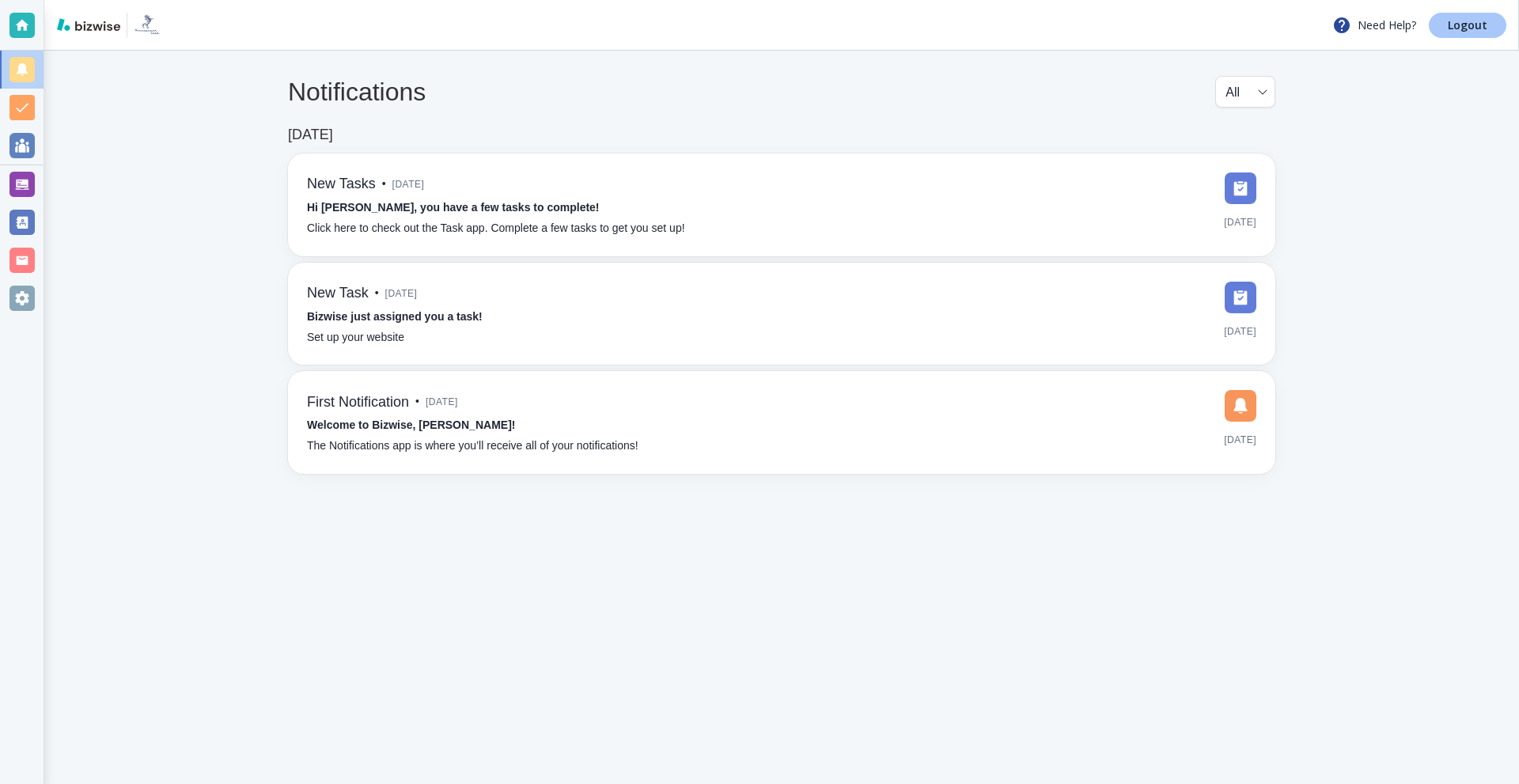
click at [1448, 30] on link "Logout" at bounding box center [1467, 25] width 77 height 25
